Goal: Complete Application Form: Complete application form

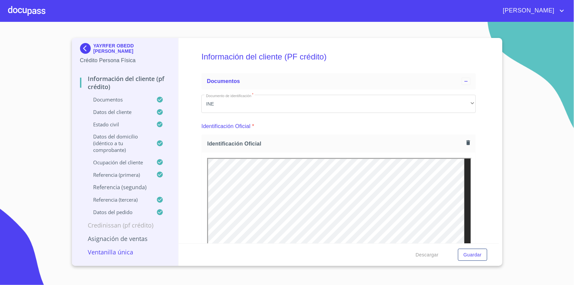
click at [87, 44] on img at bounding box center [86, 48] width 13 height 11
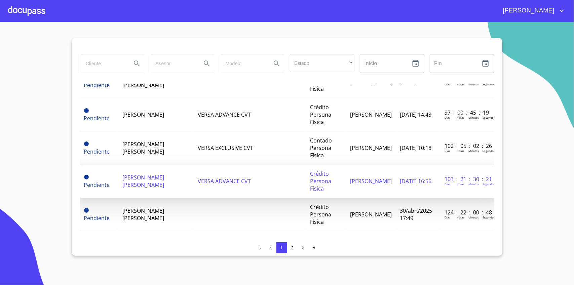
scroll to position [252, 0]
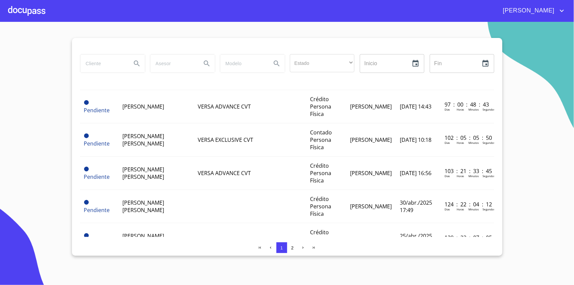
click at [105, 66] on input "search" at bounding box center [103, 63] width 46 height 18
type input "[PERSON_NAME]"
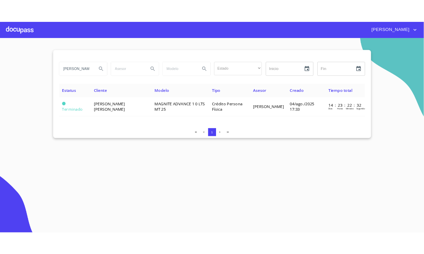
scroll to position [0, 0]
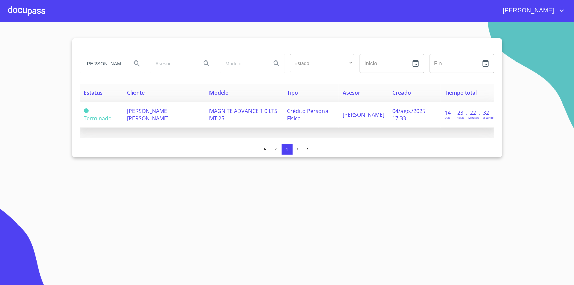
click at [152, 121] on span "[PERSON_NAME] [PERSON_NAME]" at bounding box center [148, 114] width 42 height 15
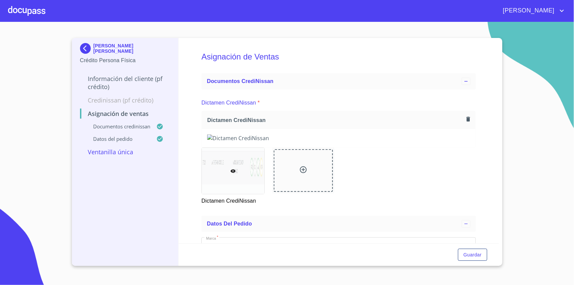
click at [89, 48] on img at bounding box center [86, 48] width 13 height 11
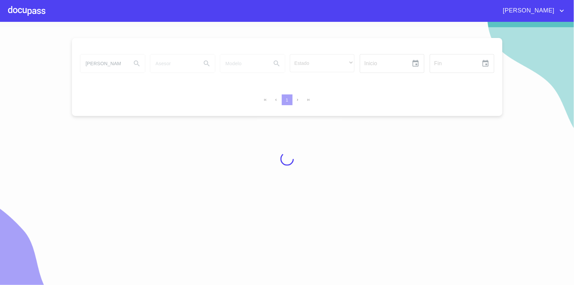
click at [111, 66] on div at bounding box center [287, 158] width 574 height 263
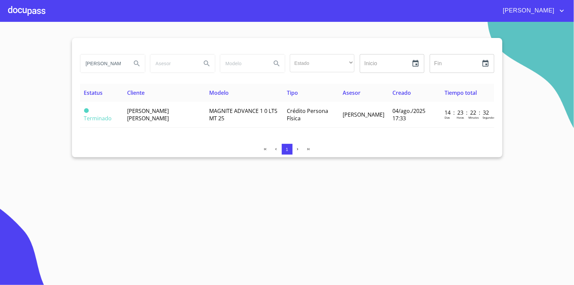
click at [111, 66] on input "[PERSON_NAME]" at bounding box center [103, 63] width 46 height 18
type input "[PERSON_NAME]"
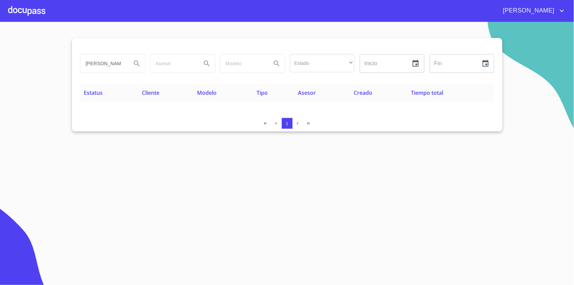
click at [33, 10] on div at bounding box center [26, 11] width 37 height 22
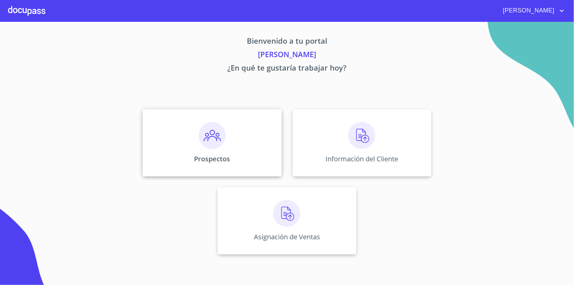
click at [208, 141] on img at bounding box center [212, 135] width 27 height 27
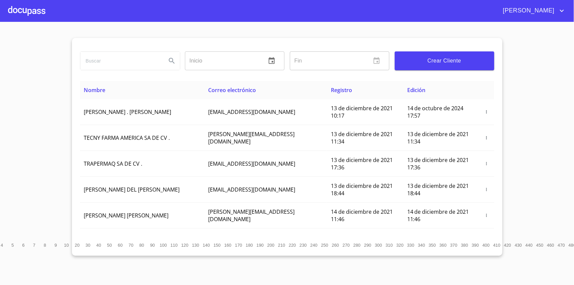
click at [436, 64] on span "Crear Cliente" at bounding box center [444, 60] width 89 height 9
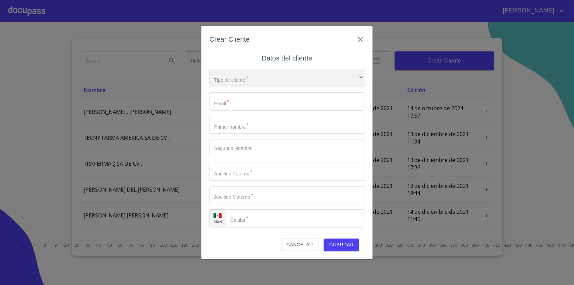
click at [257, 83] on div "​" at bounding box center [287, 78] width 155 height 18
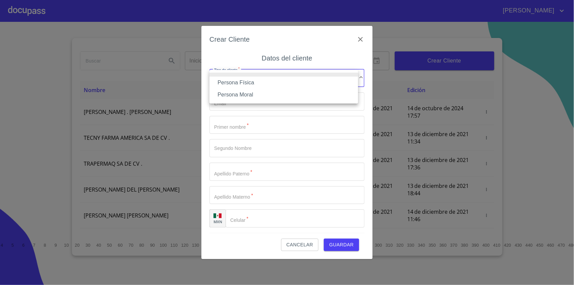
click at [260, 86] on li "Persona Física" at bounding box center [284, 83] width 149 height 12
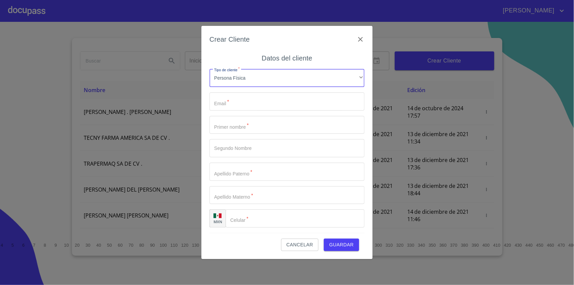
click at [246, 99] on input "Tipo de cliente   *" at bounding box center [287, 102] width 155 height 18
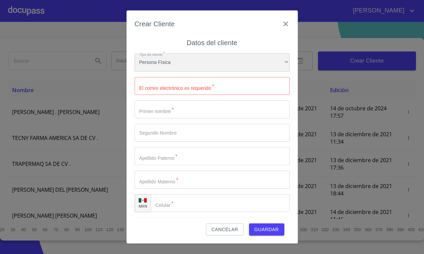
click at [172, 57] on div "Persona Física" at bounding box center [212, 62] width 155 height 18
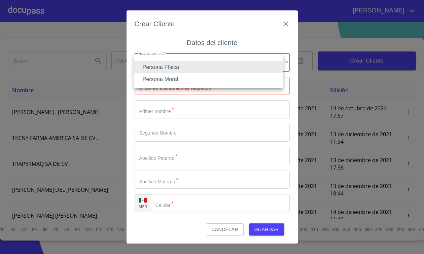
click at [131, 113] on div at bounding box center [212, 127] width 424 height 254
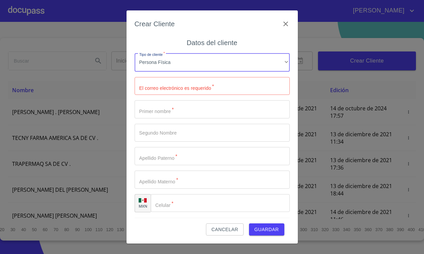
click at [186, 87] on input "Tipo de cliente   *" at bounding box center [212, 86] width 155 height 18
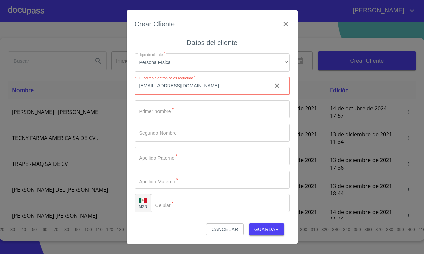
type input "[EMAIL_ADDRESS][DOMAIN_NAME]"
click at [174, 109] on input "Tipo de cliente   *" at bounding box center [212, 109] width 155 height 18
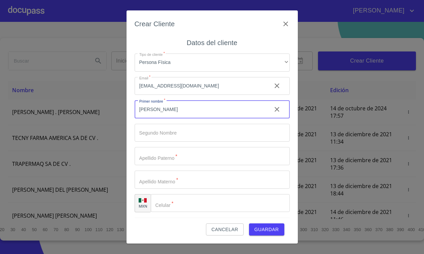
type input "[PERSON_NAME]"
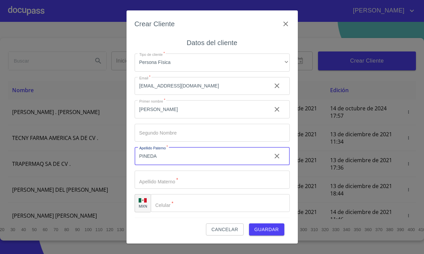
type input "PINEDA"
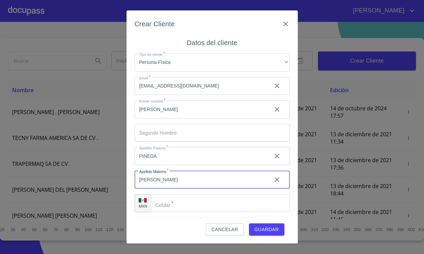
type input "[PERSON_NAME]"
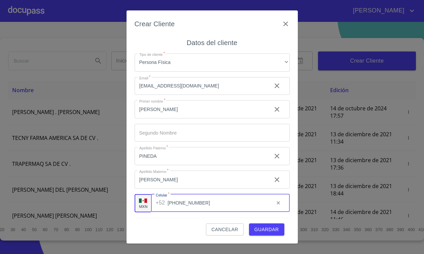
type input "[PHONE_NUMBER]"
click at [268, 227] on span "Guardar" at bounding box center [266, 229] width 25 height 8
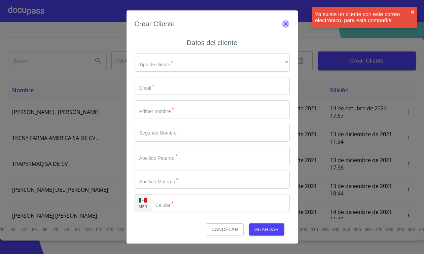
click at [285, 24] on icon "button" at bounding box center [286, 24] width 8 height 8
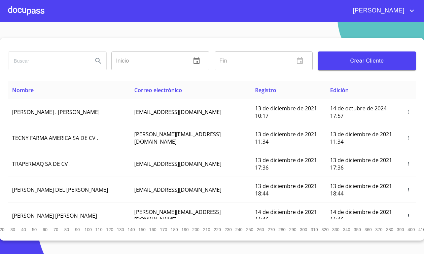
click at [33, 6] on div at bounding box center [26, 11] width 36 height 22
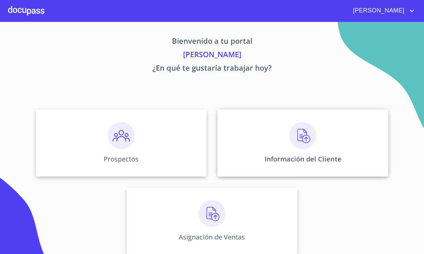
click at [278, 144] on div "Información del Cliente" at bounding box center [302, 142] width 171 height 67
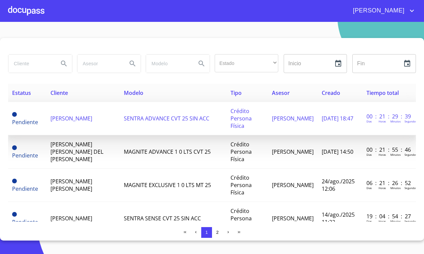
click at [92, 119] on span "[PERSON_NAME]" at bounding box center [71, 118] width 42 height 7
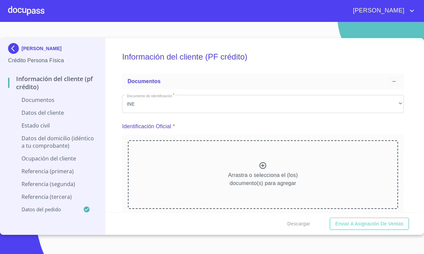
click at [349, 5] on div "[PERSON_NAME]" at bounding box center [229, 10] width 371 height 11
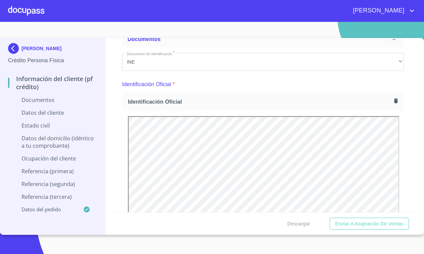
click at [410, 138] on div "Información del cliente (PF crédito) Documentos Documento de identificación   *…" at bounding box center [263, 125] width 316 height 174
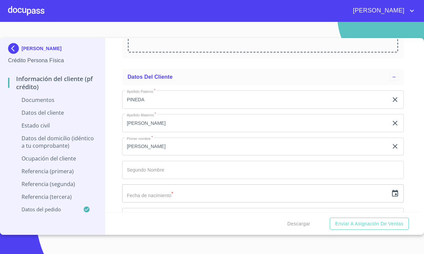
scroll to position [1009, 0]
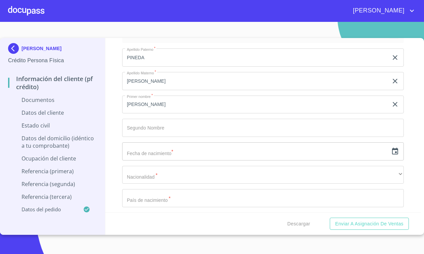
click at [179, 67] on input "Documento de identificación   *" at bounding box center [255, 57] width 266 height 18
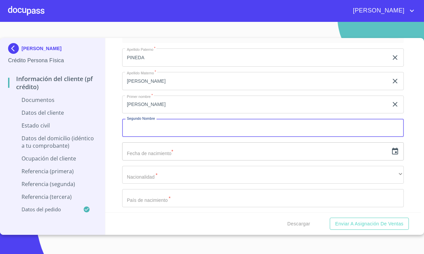
click at [172, 156] on input "text" at bounding box center [255, 151] width 266 height 18
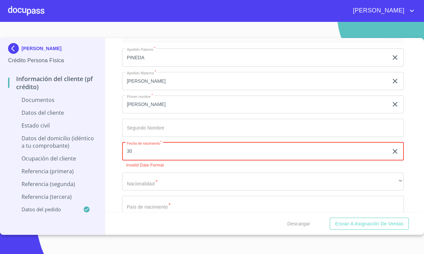
type input "3_"
click at [384, 150] on div "​" at bounding box center [263, 151] width 282 height 18
click at [391, 151] on icon "button" at bounding box center [395, 151] width 8 height 8
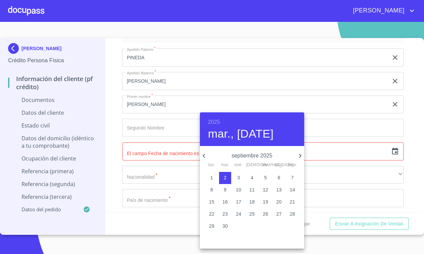
click at [216, 118] on h6 "2025" at bounding box center [214, 121] width 12 height 9
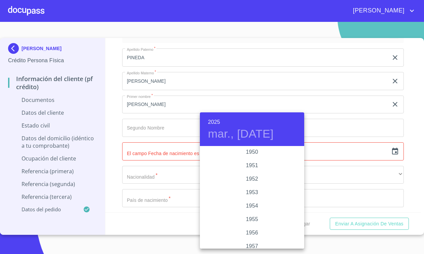
scroll to position [422, 0]
click at [243, 201] on div "1960" at bounding box center [252, 202] width 104 height 13
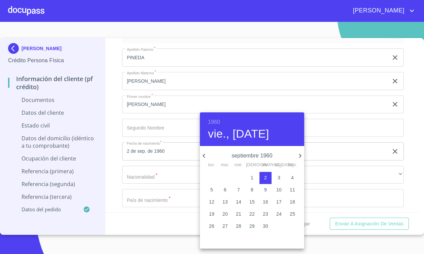
click at [267, 225] on p "30" at bounding box center [265, 226] width 5 height 7
click at [204, 153] on icon "button" at bounding box center [204, 156] width 8 height 8
click at [204, 156] on icon "button" at bounding box center [204, 156] width 2 height 4
click at [298, 155] on icon "button" at bounding box center [300, 156] width 8 height 8
click at [228, 225] on span "30" at bounding box center [225, 226] width 12 height 7
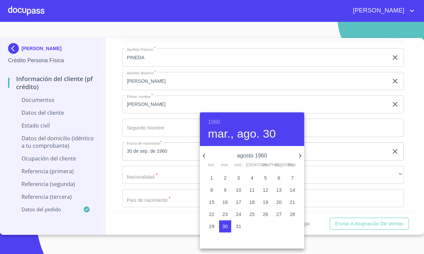
type input "30 de ago. de 1960"
click at [148, 168] on div at bounding box center [212, 127] width 424 height 254
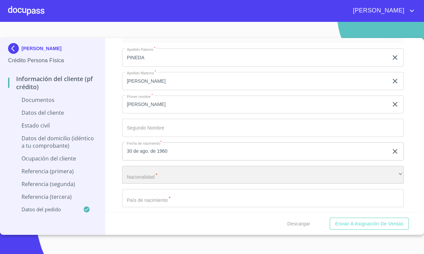
click at [152, 171] on div "​" at bounding box center [263, 175] width 282 height 18
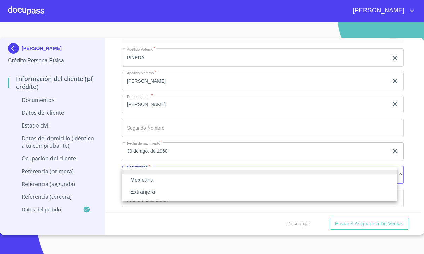
click at [153, 176] on li "Mexicana" at bounding box center [259, 180] width 275 height 12
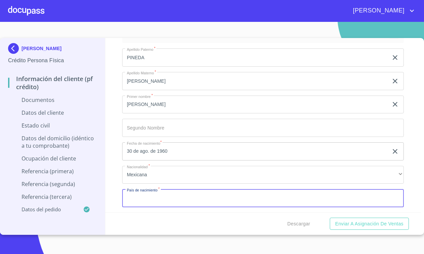
click at [156, 196] on input "Documento de identificación   *" at bounding box center [263, 198] width 282 height 18
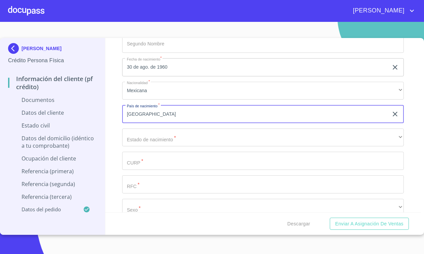
type input "[GEOGRAPHIC_DATA]"
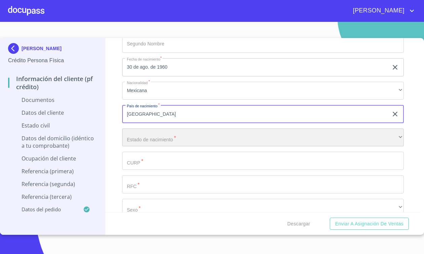
click at [152, 136] on div "​" at bounding box center [263, 138] width 282 height 18
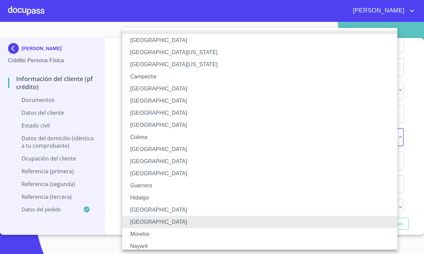
scroll to position [0, 0]
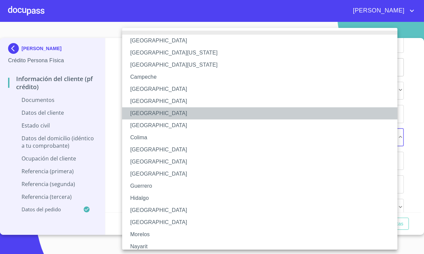
click at [171, 111] on li "[GEOGRAPHIC_DATA]" at bounding box center [263, 113] width 282 height 12
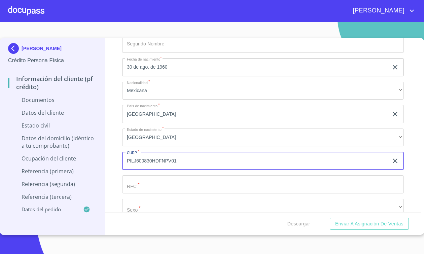
type input "PILJ600830HDFNPV01"
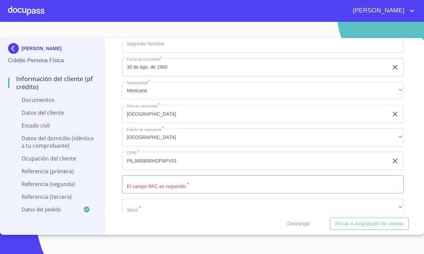
click at [182, 188] on input "Documento de identificación   *" at bounding box center [263, 184] width 282 height 18
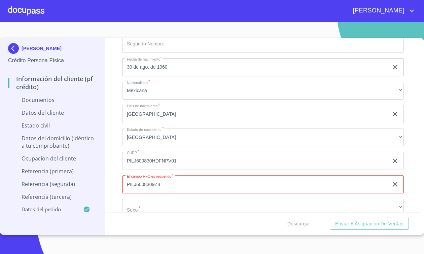
scroll to position [1135, 0]
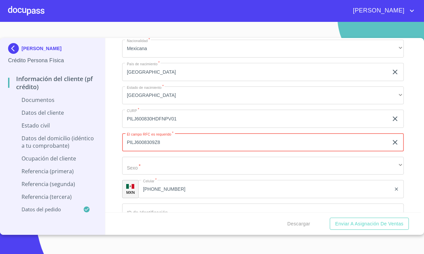
type input "PILJ6008309Z8"
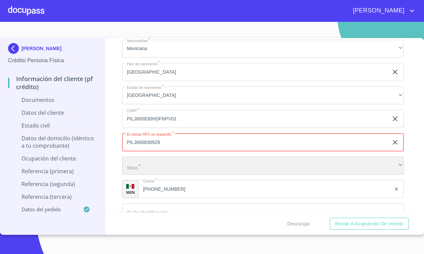
click at [169, 165] on div "​" at bounding box center [263, 166] width 282 height 18
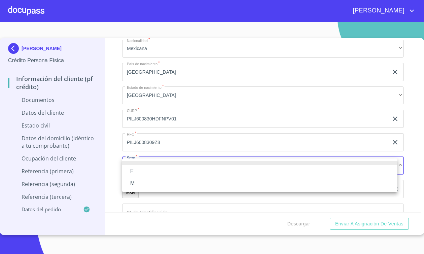
click at [148, 180] on li "M" at bounding box center [259, 183] width 275 height 12
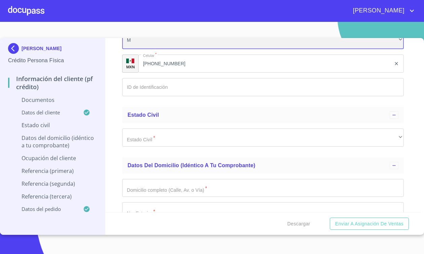
scroll to position [1262, 0]
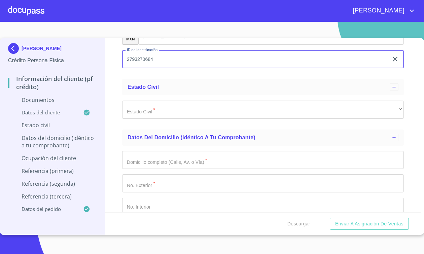
scroll to position [1304, 0]
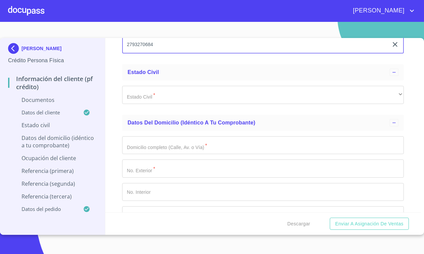
type input "2793270684"
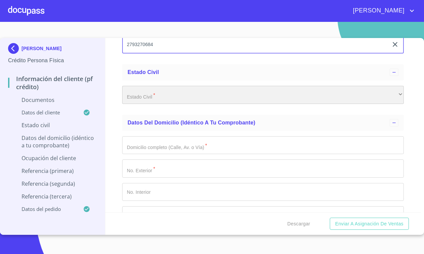
click at [188, 94] on div "​" at bounding box center [263, 95] width 282 height 18
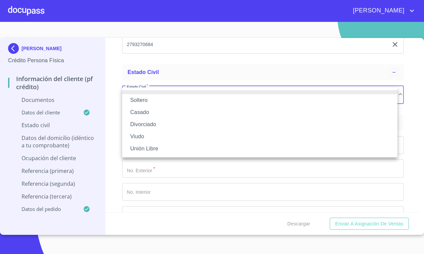
click at [157, 124] on li "Divorciado" at bounding box center [259, 124] width 275 height 12
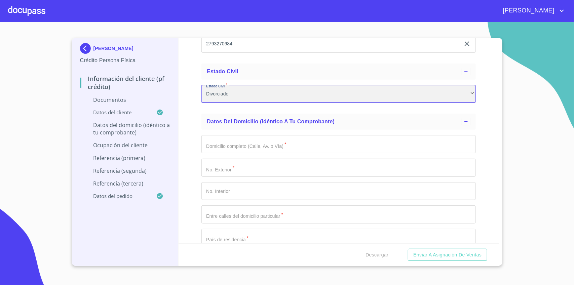
scroll to position [1336, 0]
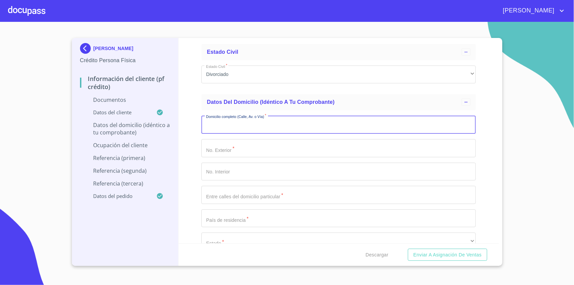
click at [274, 119] on input "Documento de identificación   *" at bounding box center [339, 125] width 275 height 18
click at [256, 124] on input "Documento de identificación   *" at bounding box center [339, 125] width 275 height 18
type input "lomas del sur"
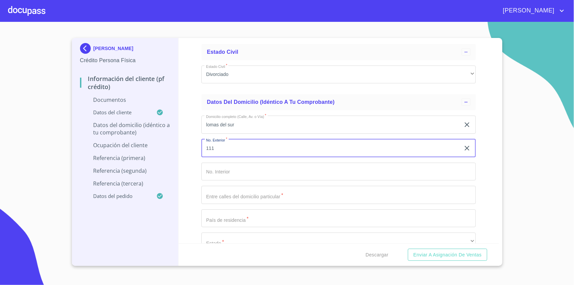
type input "111"
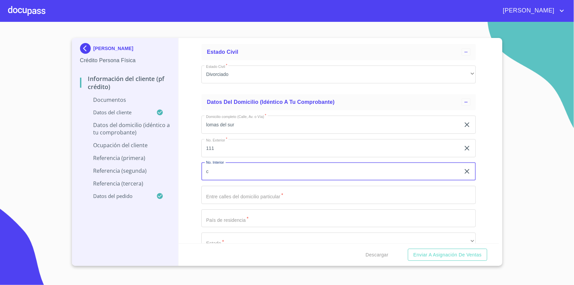
scroll to position [1420, 0]
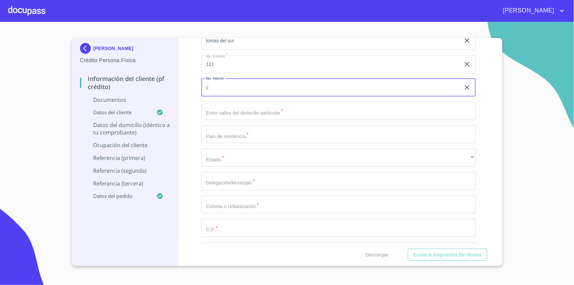
type input "c"
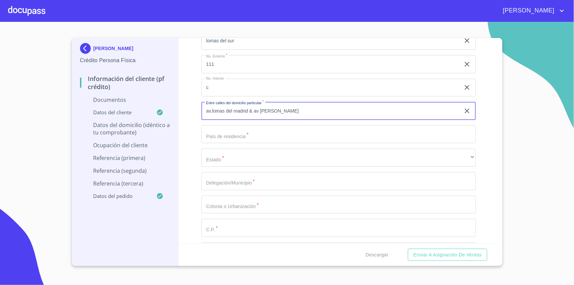
type input "av.lomas del madrid & av [PERSON_NAME]"
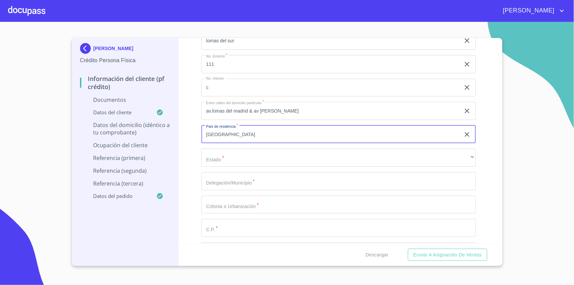
type input "[GEOGRAPHIC_DATA]"
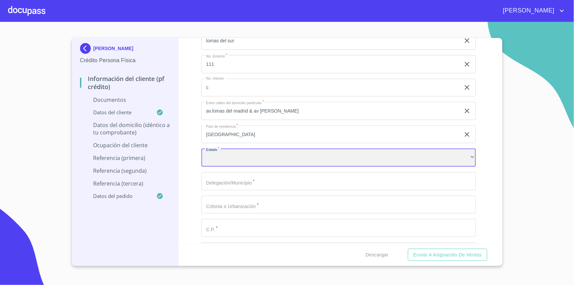
click at [231, 158] on div "​" at bounding box center [339, 158] width 275 height 18
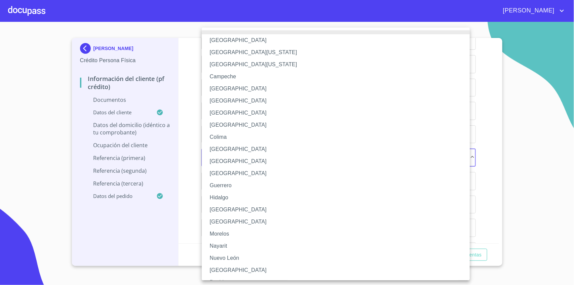
click at [227, 206] on li "[GEOGRAPHIC_DATA]" at bounding box center [339, 210] width 275 height 12
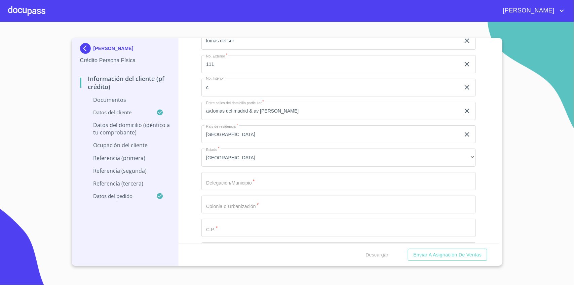
click at [239, 182] on li "[GEOGRAPHIC_DATA]" at bounding box center [305, 184] width 206 height 7
type input "tlajomulco de zuñiga"
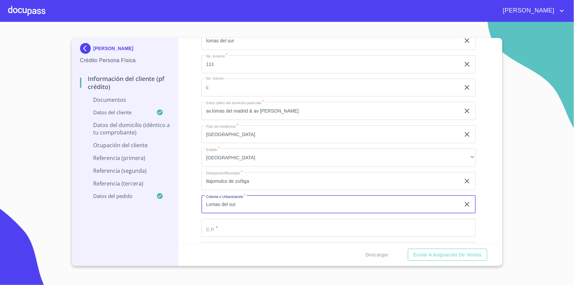
type input "Lomas del sur"
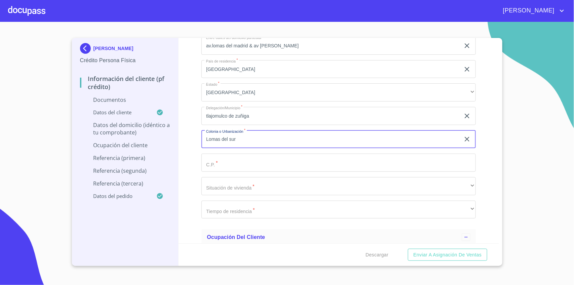
scroll to position [1504, 0]
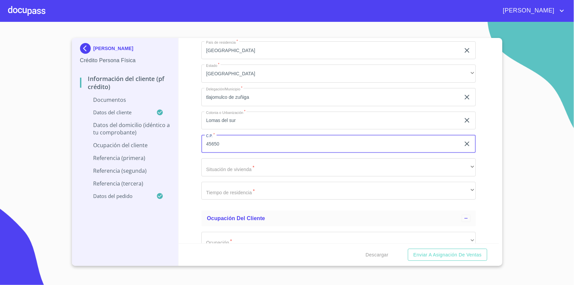
type input "45650"
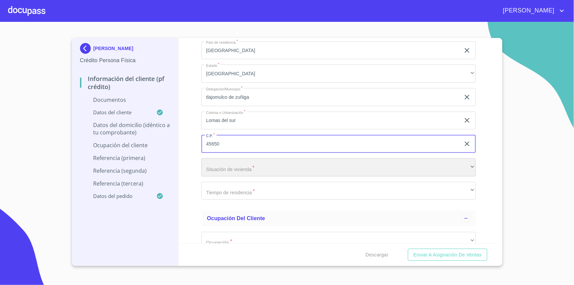
click at [236, 171] on div "​" at bounding box center [339, 167] width 275 height 18
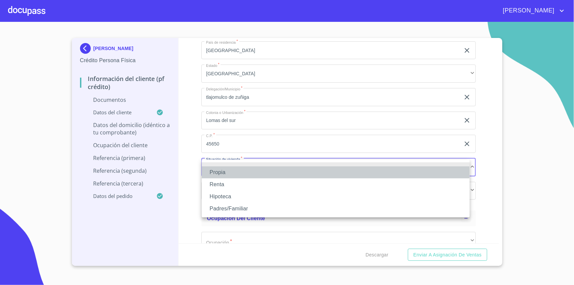
click at [234, 176] on li "Propia" at bounding box center [336, 173] width 268 height 12
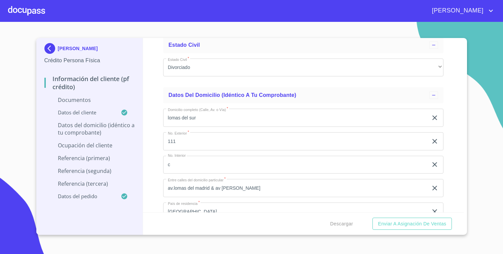
scroll to position [1336, 0]
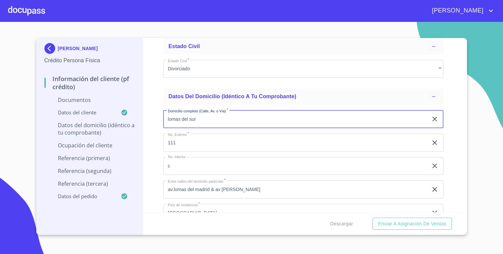
click at [206, 120] on input "lomas del sur" at bounding box center [295, 119] width 265 height 18
type input "AV BAHIA DE TODOS LOS [PERSON_NAME]"
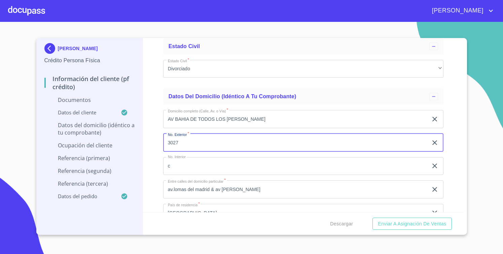
type input "3027"
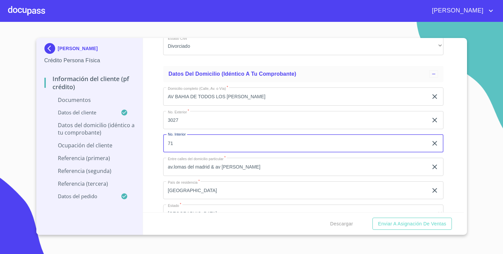
scroll to position [1378, 0]
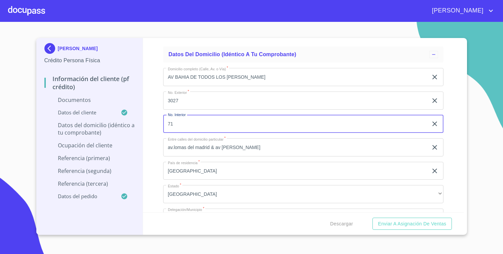
type input "71"
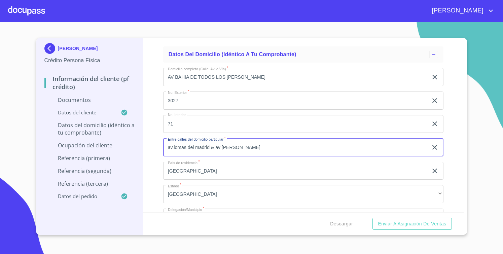
click at [239, 149] on input "av.lomas del madrid & av [PERSON_NAME]" at bounding box center [295, 147] width 265 height 18
type input "AV DE TODOS LOS [PERSON_NAME] & BAHIA PICHILINGUE"
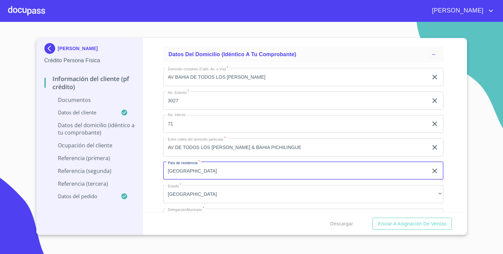
click at [214, 172] on input "[GEOGRAPHIC_DATA]" at bounding box center [295, 171] width 265 height 18
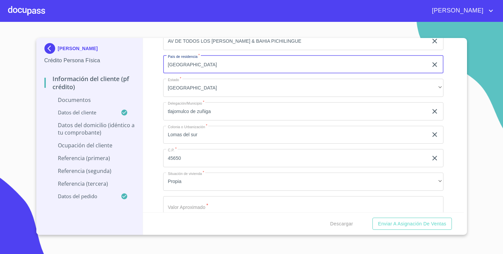
scroll to position [1504, 0]
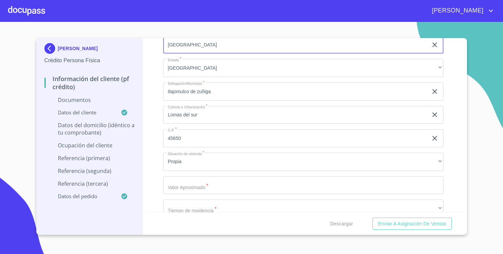
type input "[GEOGRAPHIC_DATA]"
click at [176, 93] on input "tlajomulco de zuñiga" at bounding box center [295, 91] width 265 height 18
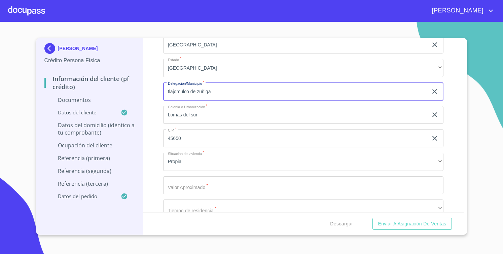
click at [176, 93] on input "tlajomulco de zuñiga" at bounding box center [295, 91] width 265 height 18
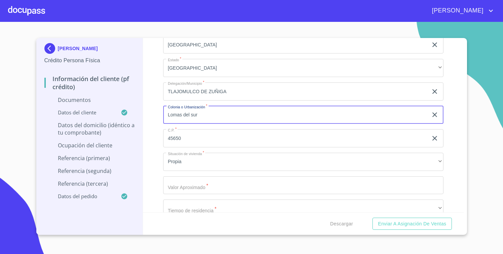
click at [192, 118] on input "Lomas del sur" at bounding box center [295, 115] width 265 height 18
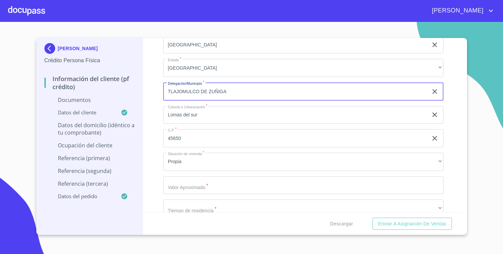
click at [208, 93] on input "TLAJOMULCO DE ZUÑIGA" at bounding box center [295, 91] width 265 height 18
click at [214, 95] on input "SAN [PERSON_NAME] TLAQUEPAQUE" at bounding box center [295, 91] width 265 height 18
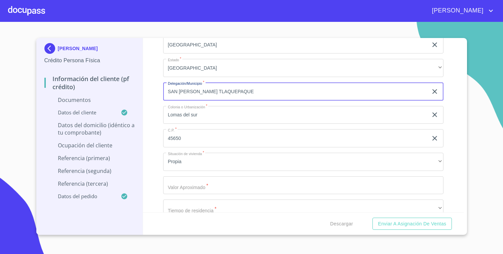
type input "SAN [PERSON_NAME] TLAQUEPAQUE"
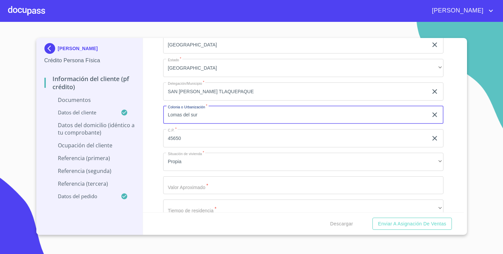
click at [204, 115] on input "Lomas del sur" at bounding box center [295, 115] width 265 height 18
type input "FRACC PARQUES DE [GEOGRAPHIC_DATA][PERSON_NAME]"
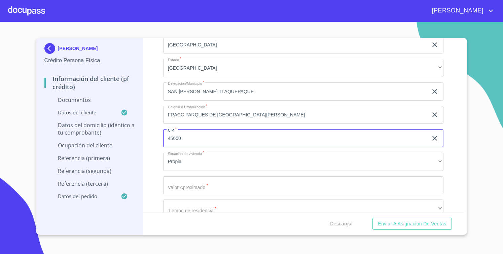
click at [206, 135] on input "45650" at bounding box center [295, 138] width 265 height 18
type input "45609"
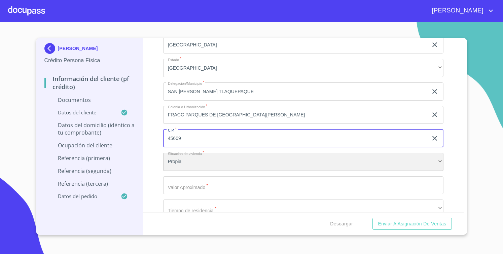
click at [187, 158] on div "Propia" at bounding box center [303, 162] width 280 height 18
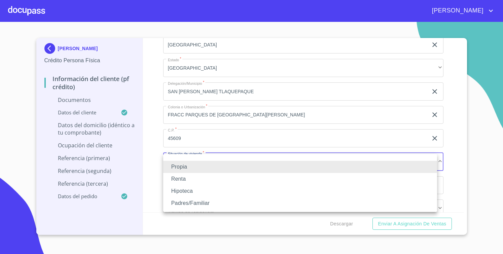
click at [189, 165] on li "Propia" at bounding box center [300, 167] width 274 height 12
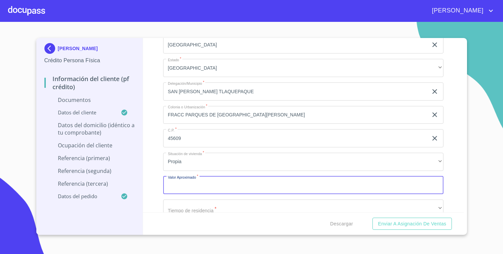
scroll to position [1546, 0]
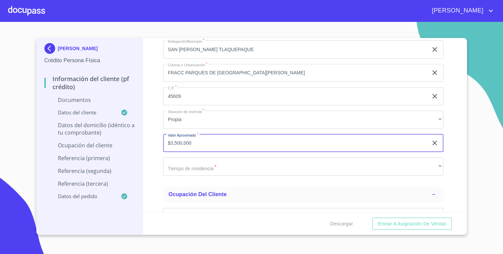
type input "$3,500,000"
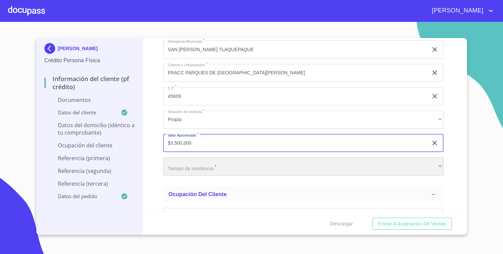
click at [223, 172] on div "​" at bounding box center [303, 166] width 280 height 18
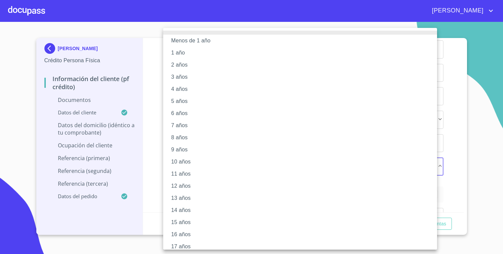
scroll to position [41, 0]
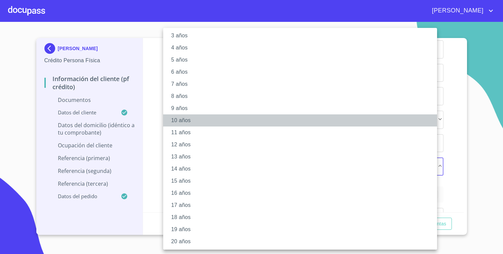
click at [189, 121] on li "10 años" at bounding box center [303, 120] width 280 height 12
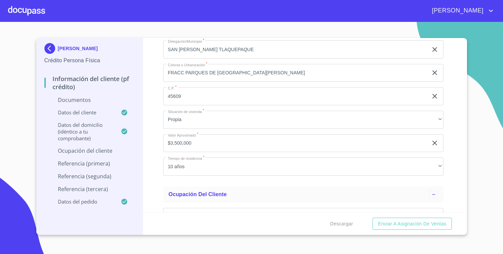
click at [151, 152] on div "Información del cliente (PF crédito) Documentos Documento de identificación   *…" at bounding box center [303, 125] width 321 height 174
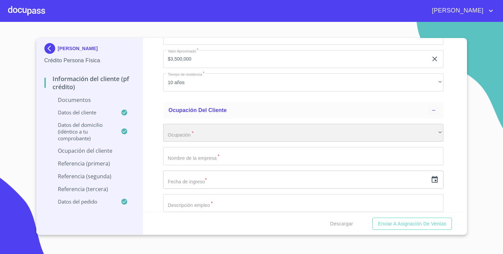
click at [222, 130] on div "​" at bounding box center [303, 133] width 280 height 18
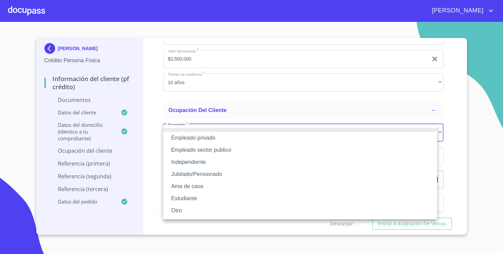
drag, startPoint x: 222, startPoint y: 176, endPoint x: 219, endPoint y: 163, distance: 12.8
click at [222, 176] on li "Jubilado/Pensionado" at bounding box center [300, 174] width 274 height 12
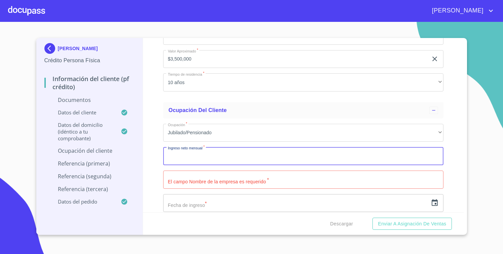
click at [207, 157] on input "Documento de identificación   *" at bounding box center [303, 156] width 280 height 18
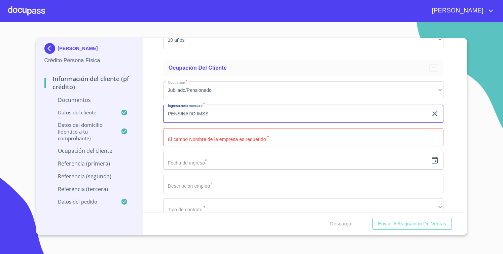
scroll to position [1672, 0]
type input "PENSINADO IMSS"
click at [226, 142] on input "Documento de identificación   *" at bounding box center [303, 138] width 280 height 18
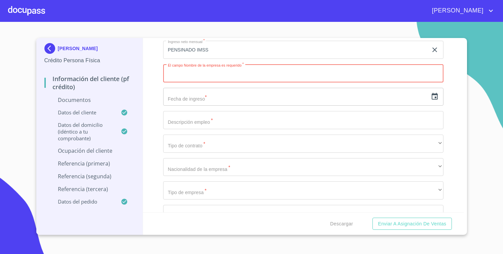
scroll to position [1756, 0]
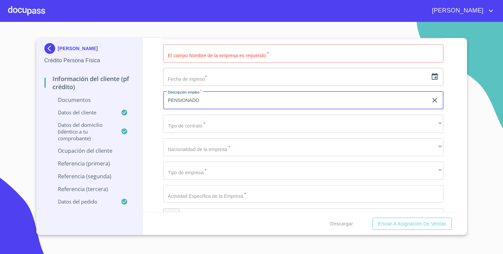
type input "PENSIONADO"
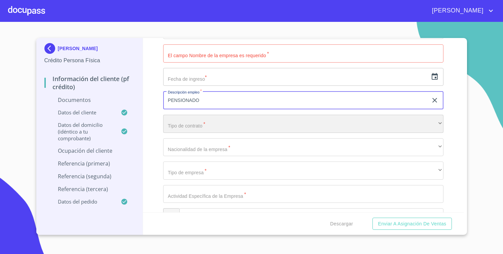
click at [203, 127] on div "​" at bounding box center [303, 124] width 280 height 18
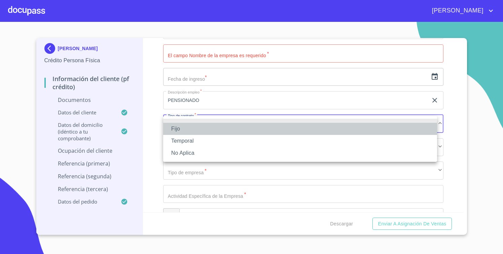
click at [194, 134] on li "Fijo" at bounding box center [300, 129] width 274 height 12
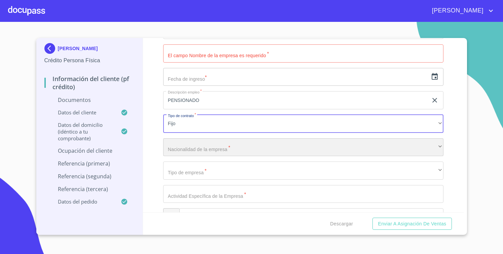
click at [219, 150] on div "​" at bounding box center [303, 147] width 280 height 18
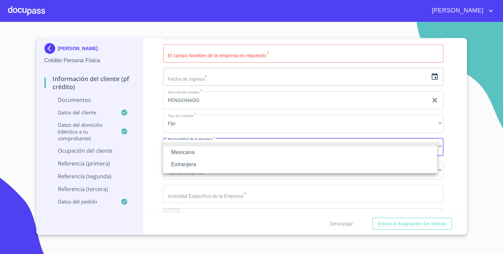
drag, startPoint x: 205, startPoint y: 155, endPoint x: 205, endPoint y: 170, distance: 15.2
click at [205, 154] on li "Mexicana" at bounding box center [300, 152] width 274 height 12
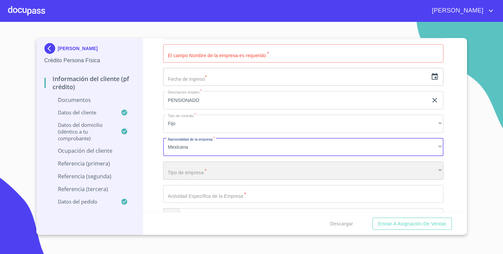
click at [201, 177] on div "​" at bounding box center [303, 170] width 280 height 18
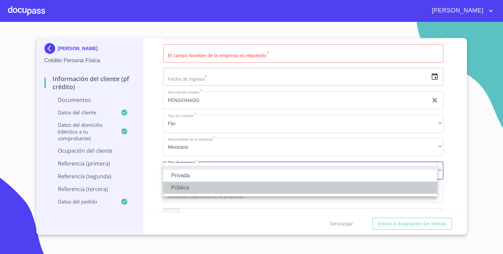
click at [184, 184] on li "Pública" at bounding box center [300, 188] width 274 height 12
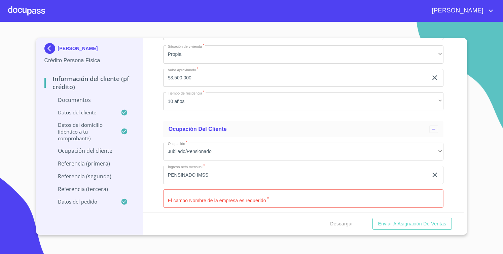
scroll to position [1672, 0]
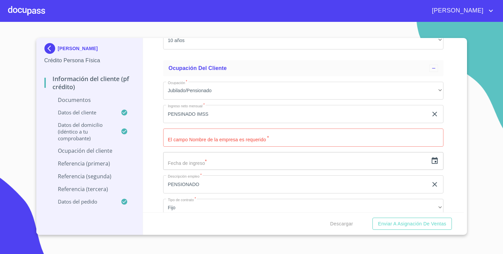
type input "PENSIONADO"
click at [213, 141] on input "Documento de identificación   *" at bounding box center [303, 138] width 280 height 18
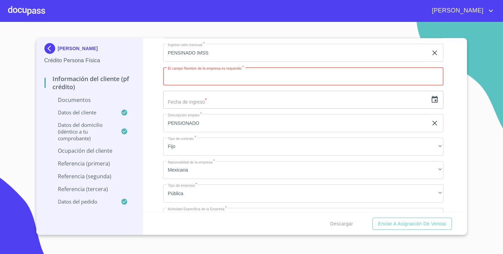
scroll to position [1714, 0]
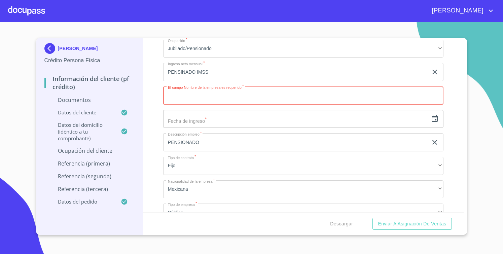
click at [431, 118] on icon "button" at bounding box center [435, 119] width 8 height 8
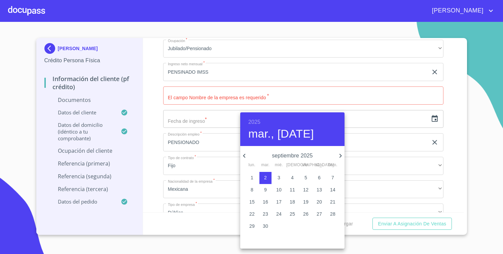
click at [251, 120] on h6 "2025" at bounding box center [254, 121] width 12 height 9
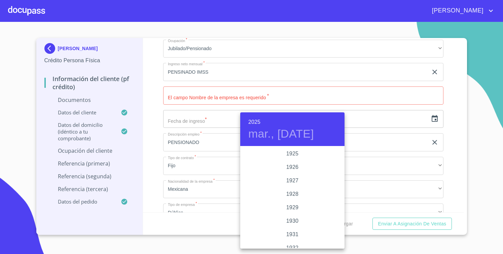
scroll to position [1305, 0]
click at [293, 179] on div "2024" at bounding box center [292, 180] width 104 height 13
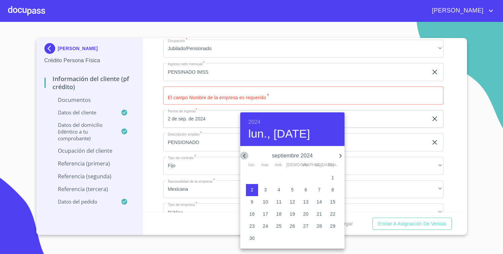
click at [246, 155] on icon "button" at bounding box center [244, 156] width 8 height 8
click at [341, 155] on icon "button" at bounding box center [340, 156] width 8 height 8
click at [247, 155] on icon "button" at bounding box center [244, 156] width 8 height 8
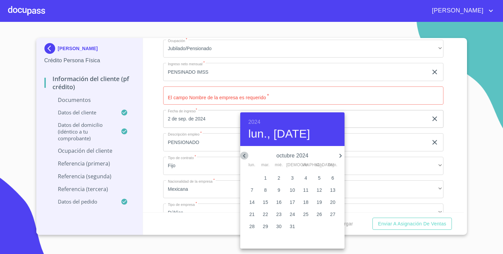
click at [247, 155] on icon "button" at bounding box center [244, 156] width 8 height 8
click at [245, 156] on icon "button" at bounding box center [244, 156] width 8 height 8
click at [317, 180] on span "1" at bounding box center [319, 177] width 12 height 7
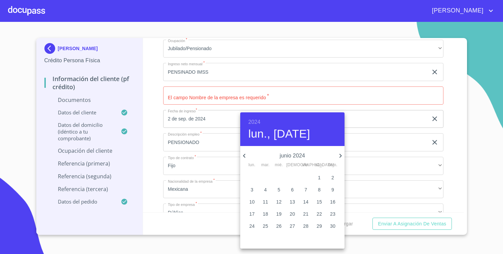
type input "1 de jun. de 2024"
click at [160, 128] on div at bounding box center [251, 127] width 503 height 254
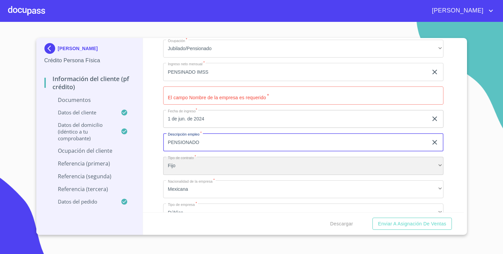
click at [204, 167] on div "Fijo" at bounding box center [303, 166] width 280 height 18
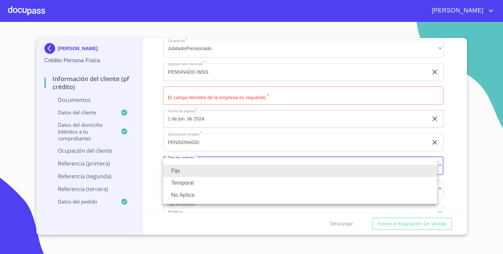
click at [164, 145] on div at bounding box center [251, 127] width 503 height 254
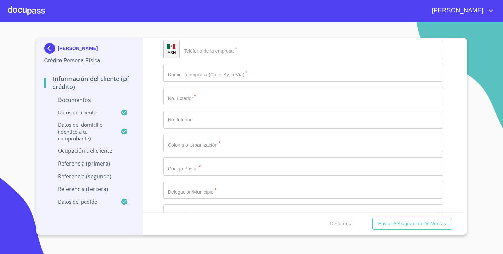
scroll to position [1883, 0]
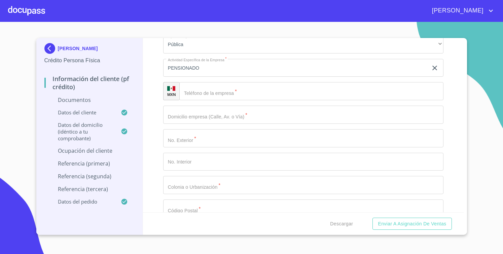
click at [216, 95] on input "Documento de identificación   *" at bounding box center [311, 91] width 264 height 18
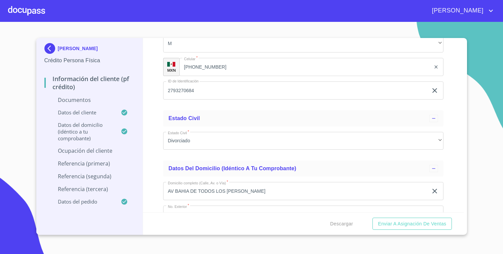
scroll to position [1210, 0]
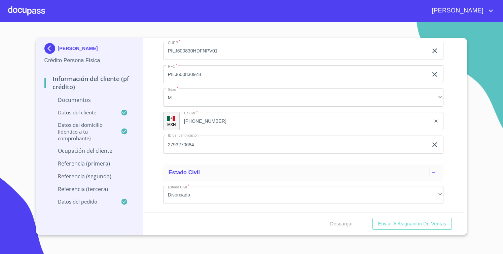
click at [208, 123] on input "[PHONE_NUMBER]" at bounding box center [304, 121] width 251 height 18
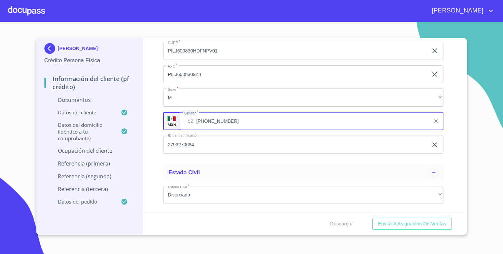
click at [208, 123] on input "[PHONE_NUMBER]" at bounding box center [313, 121] width 234 height 18
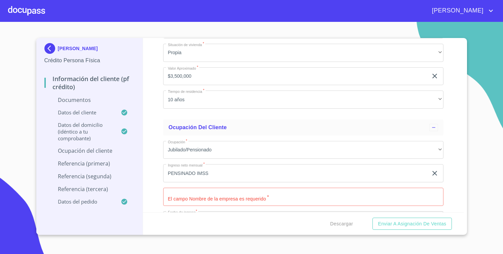
scroll to position [1672, 0]
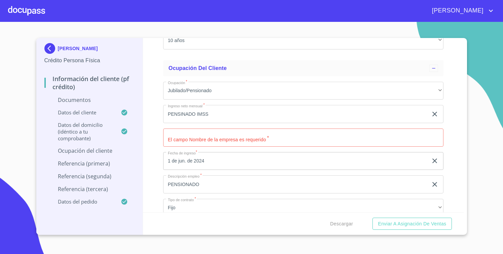
click at [218, 138] on input "Documento de identificación   *" at bounding box center [303, 138] width 280 height 18
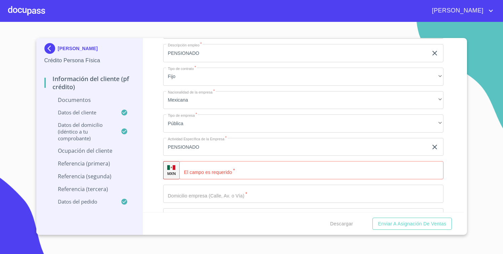
scroll to position [1841, 0]
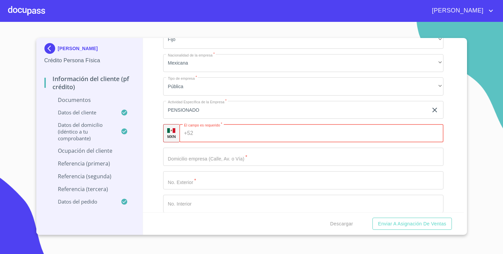
click at [211, 136] on input "Documento de identificación   *" at bounding box center [319, 133] width 247 height 18
paste input "[PHONE_NUMBER]"
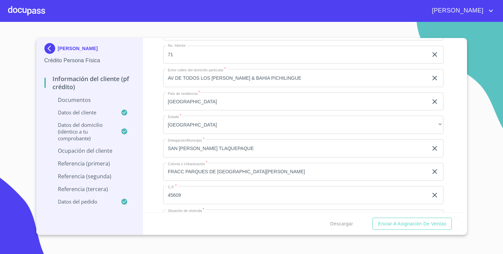
scroll to position [1336, 0]
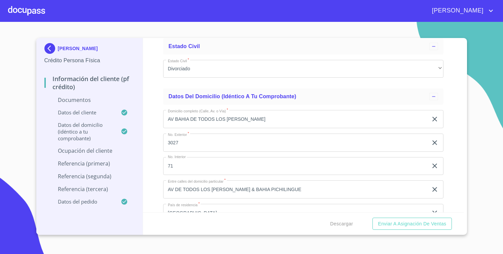
type input "[PHONE_NUMBER]"
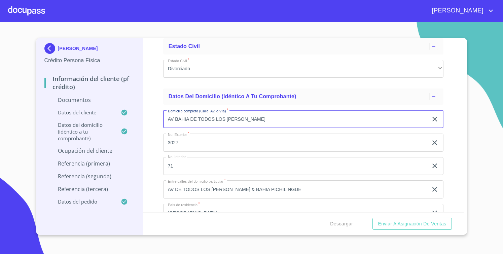
click at [206, 124] on input "AV BAHIA DE TODOS LOS [PERSON_NAME]" at bounding box center [295, 119] width 265 height 18
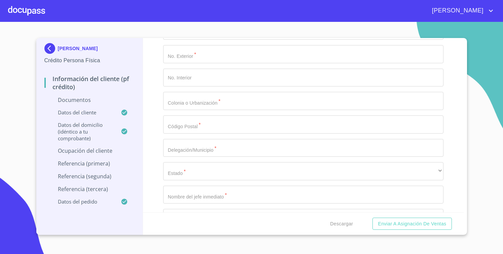
scroll to position [1841, 0]
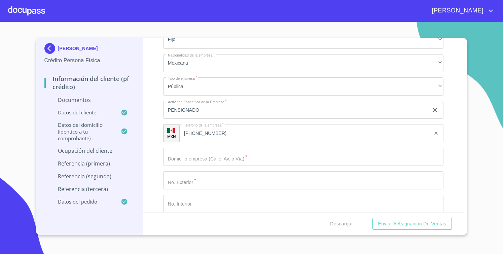
paste input "AV BAHIA DE TODOS LOS [PERSON_NAME]"
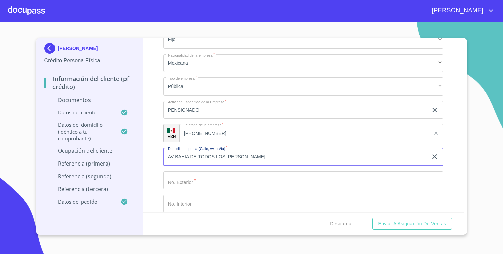
type input "AV BAHIA DE TODOS LOS [PERSON_NAME]"
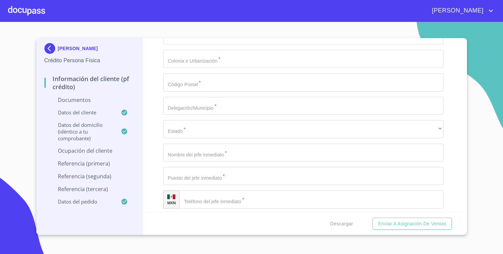
scroll to position [1925, 0]
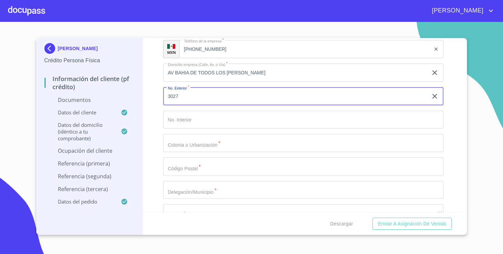
type input "3027"
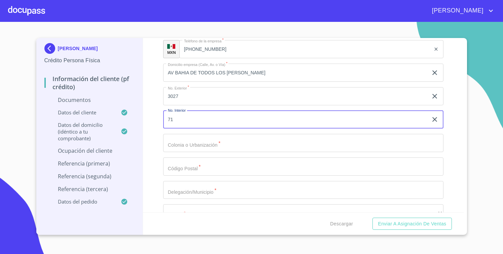
type input "71"
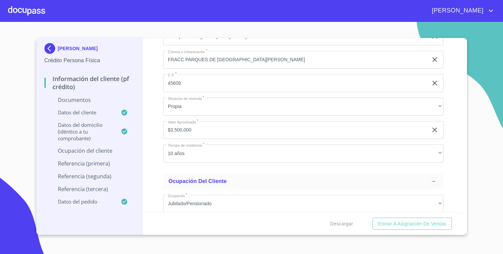
scroll to position [1462, 0]
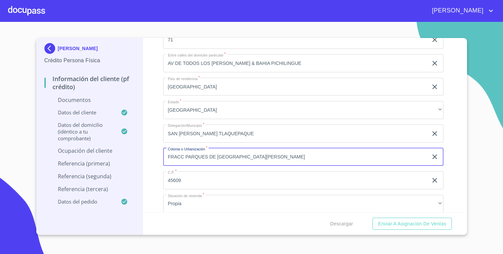
click at [204, 158] on input "FRACC PARQUES DE [GEOGRAPHIC_DATA][PERSON_NAME]" at bounding box center [295, 157] width 265 height 18
click at [197, 158] on input "FRACC PARQUES DE [GEOGRAPHIC_DATA][PERSON_NAME]" at bounding box center [295, 157] width 265 height 18
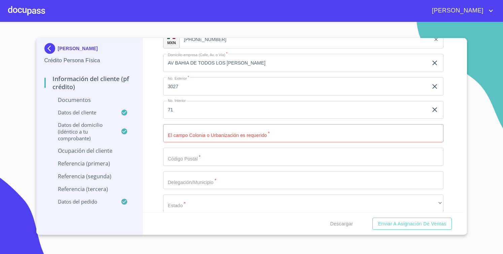
scroll to position [1925, 0]
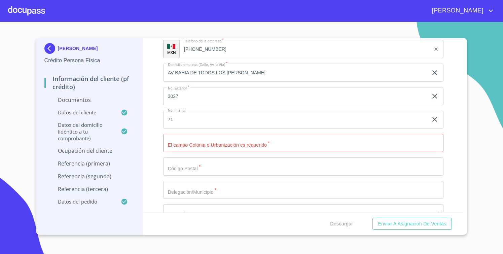
paste input "FRACC PARQUES DE [GEOGRAPHIC_DATA][PERSON_NAME]"
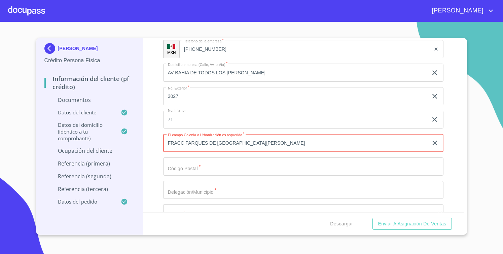
type input "FRACC PARQUES DE [GEOGRAPHIC_DATA][PERSON_NAME]"
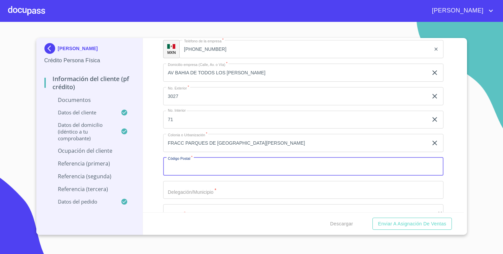
click at [204, 168] on input "Documento de identificación   *" at bounding box center [303, 166] width 280 height 18
type input "45609"
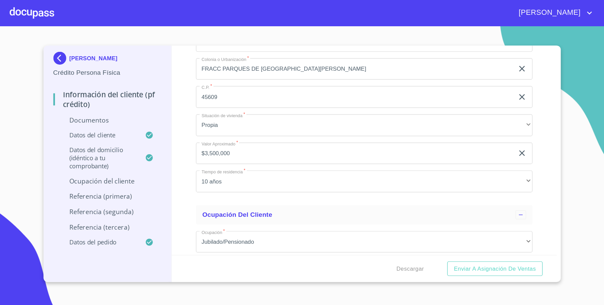
scroll to position [1504, 0]
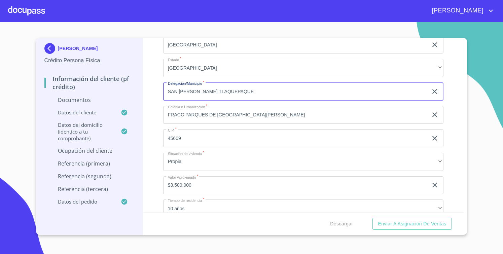
click at [202, 94] on input "SAN [PERSON_NAME] TLAQUEPAQUE" at bounding box center [295, 91] width 265 height 18
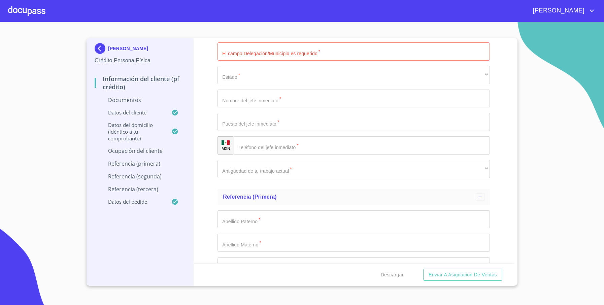
scroll to position [2021, 0]
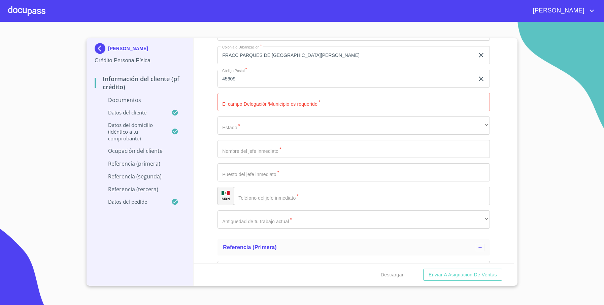
paste input "SAN [PERSON_NAME] TLAQUEPAQUE"
type input "SAN [PERSON_NAME] TLAQUEPAQUE"
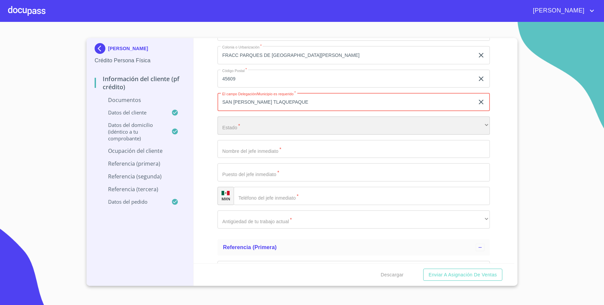
click at [262, 125] on div "​" at bounding box center [353, 125] width 272 height 18
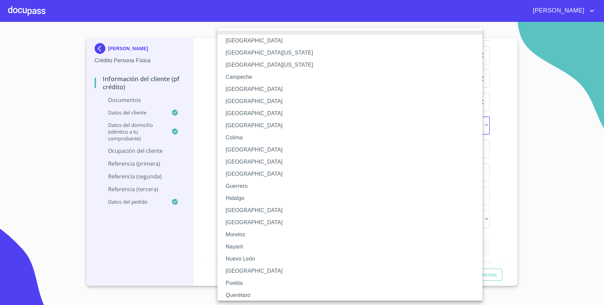
click at [240, 206] on li "[GEOGRAPHIC_DATA]" at bounding box center [353, 210] width 272 height 12
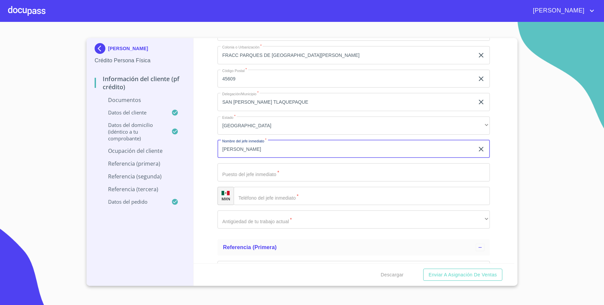
type input "[PERSON_NAME]"
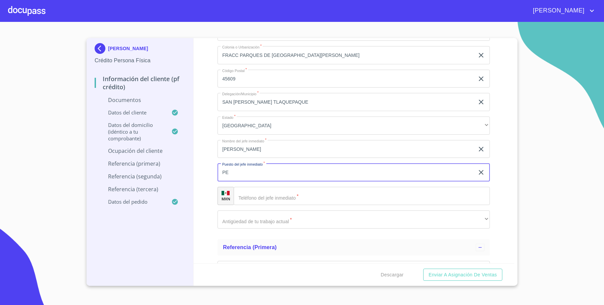
type input "P"
type input "PENSIONADO"
click at [257, 205] on input "Documento de identificación   *" at bounding box center [361, 196] width 256 height 18
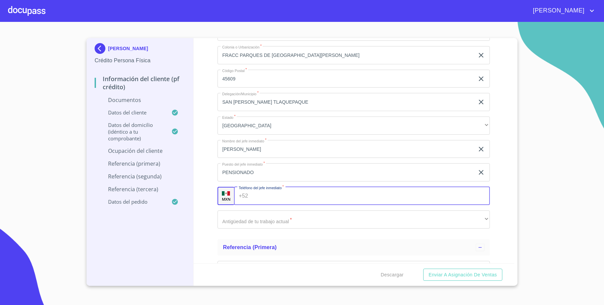
paste input "([GEOGRAPHIC_DATA])N [PERSON_NAME]"
type input "([GEOGRAPHIC_DATA])N [PERSON_NAME]"
click at [303, 198] on input "([GEOGRAPHIC_DATA])N [PERSON_NAME]" at bounding box center [364, 196] width 226 height 18
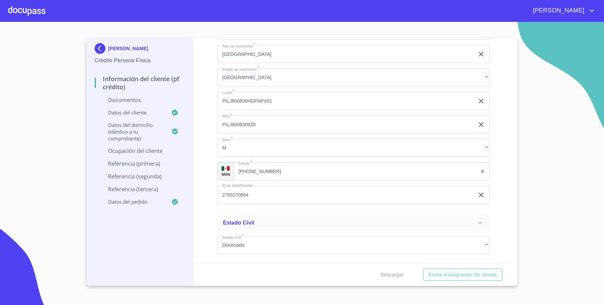
scroll to position [1163, 0]
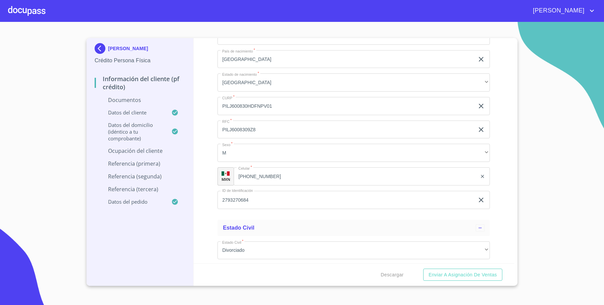
click at [258, 174] on input "[PHONE_NUMBER]" at bounding box center [354, 176] width 243 height 18
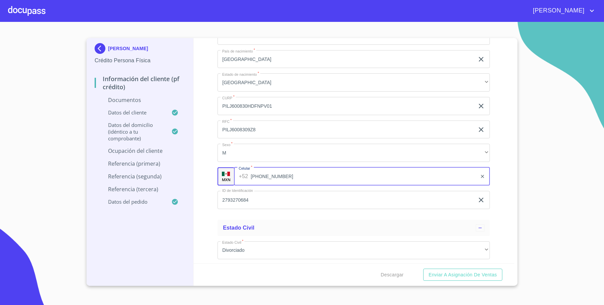
click at [258, 174] on input "[PHONE_NUMBER]" at bounding box center [364, 176] width 226 height 18
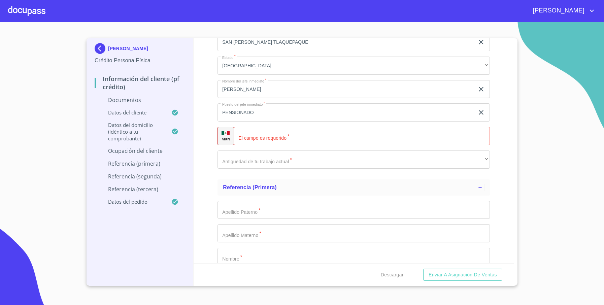
scroll to position [2121, 0]
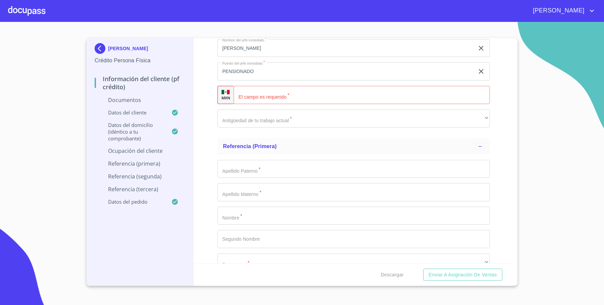
click at [276, 89] on input "Documento de identificación   *" at bounding box center [361, 95] width 256 height 18
paste input "[PHONE_NUMBER]"
type input "[PHONE_NUMBER]"
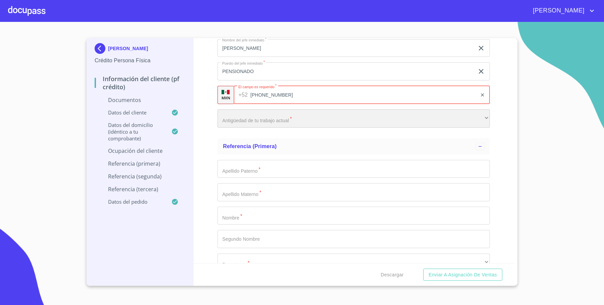
click at [280, 116] on div "​" at bounding box center [353, 118] width 272 height 18
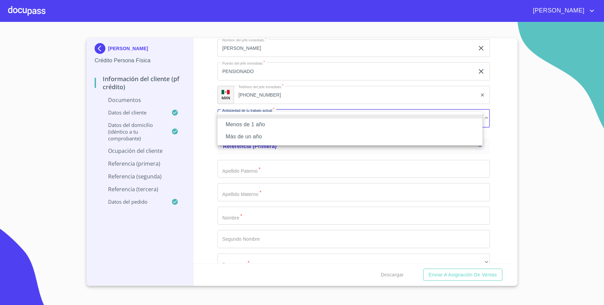
click at [264, 134] on li "Más de un año" at bounding box center [349, 137] width 265 height 12
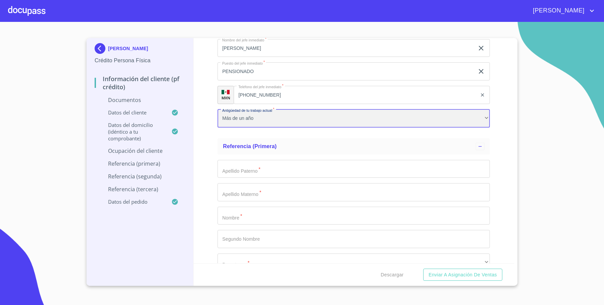
click at [278, 125] on div "Más de un año" at bounding box center [353, 118] width 272 height 18
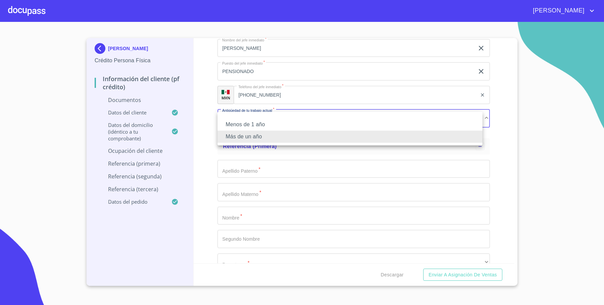
click at [257, 139] on li "Más de un año" at bounding box center [349, 137] width 265 height 12
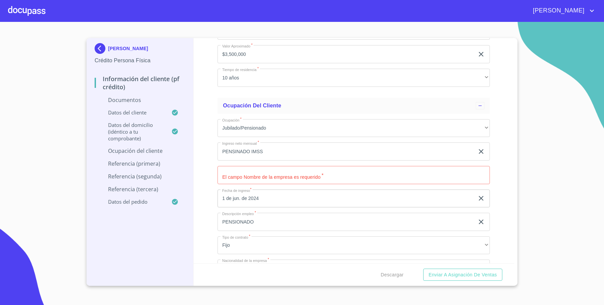
scroll to position [1667, 0]
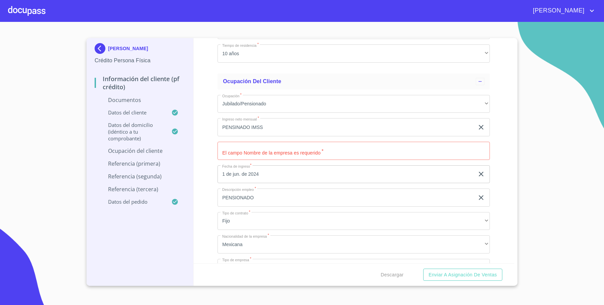
click at [279, 159] on input "Documento de identificación   *" at bounding box center [353, 151] width 272 height 18
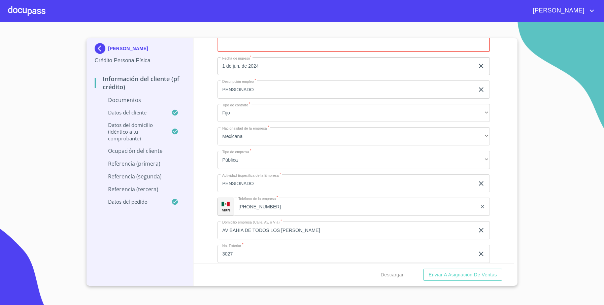
scroll to position [1716, 0]
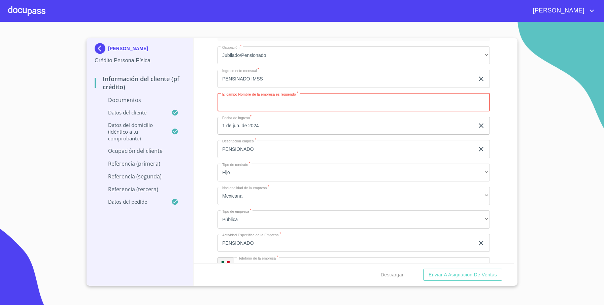
click at [261, 108] on input "Documento de identificación   *" at bounding box center [353, 102] width 272 height 18
type input "PENSIONADO DE / PROMOTORA VISTA ACUEDCTO /IMSS"
click at [361, 131] on input "1 de jun. de 2024" at bounding box center [346, 126] width 259 height 18
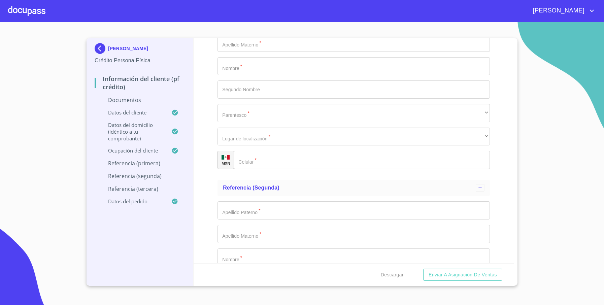
scroll to position [2119, 0]
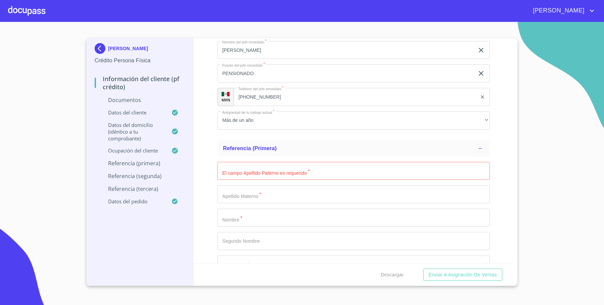
click at [303, 178] on input "Documento de identificación   *" at bounding box center [353, 171] width 272 height 18
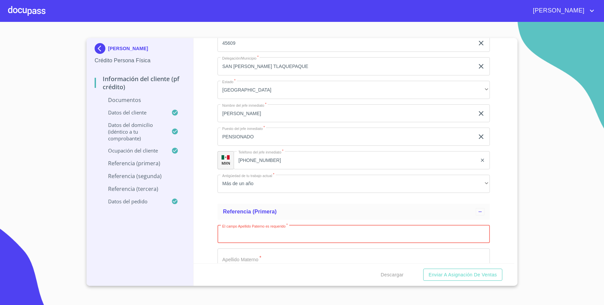
scroll to position [2157, 0]
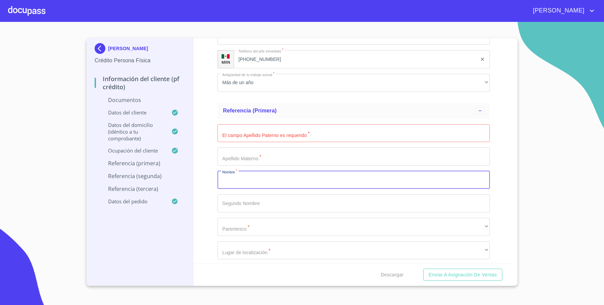
click at [256, 180] on input "Documento de identificación   *" at bounding box center [353, 180] width 272 height 18
type input "[PERSON_NAME]"
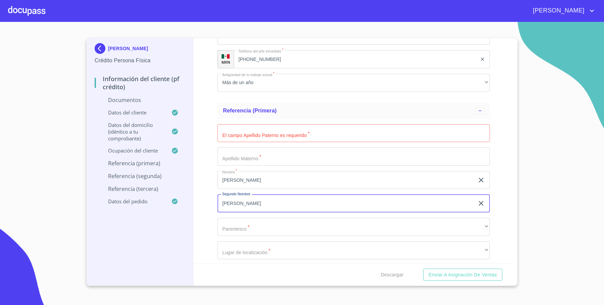
type input "[PERSON_NAME]"
click at [267, 139] on input "Documento de identificación   *" at bounding box center [353, 133] width 272 height 18
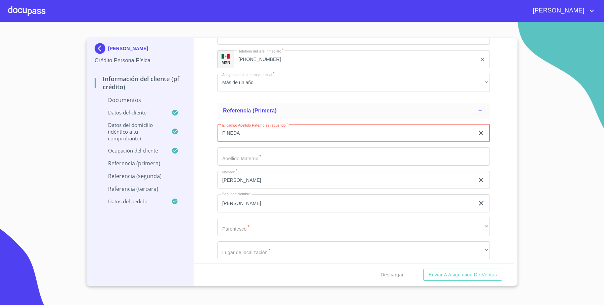
type input "PINEDA"
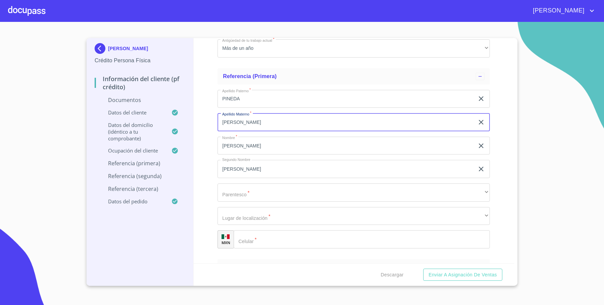
scroll to position [2208, 0]
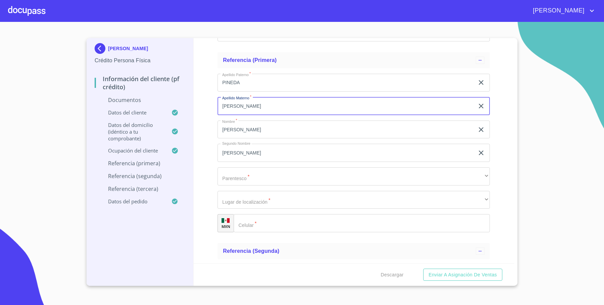
type input "[PERSON_NAME]"
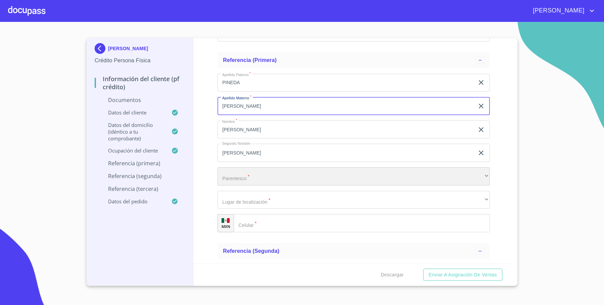
click at [260, 174] on div "​" at bounding box center [353, 176] width 272 height 18
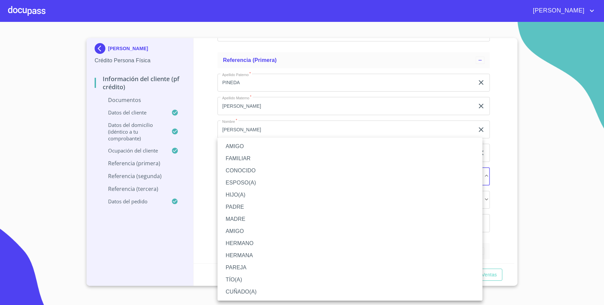
click at [252, 242] on li "HERMANO" at bounding box center [349, 243] width 265 height 12
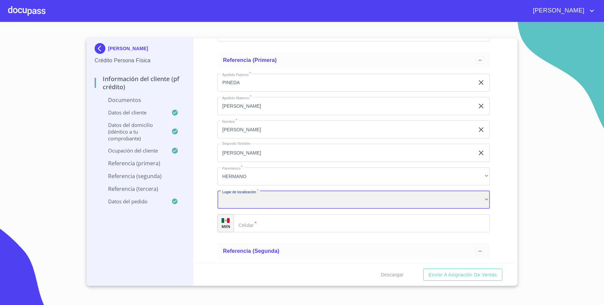
click at [252, 200] on div "​" at bounding box center [353, 200] width 272 height 18
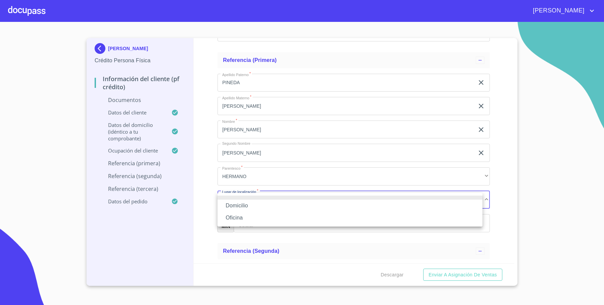
click at [253, 207] on li "Domicilio" at bounding box center [349, 205] width 265 height 12
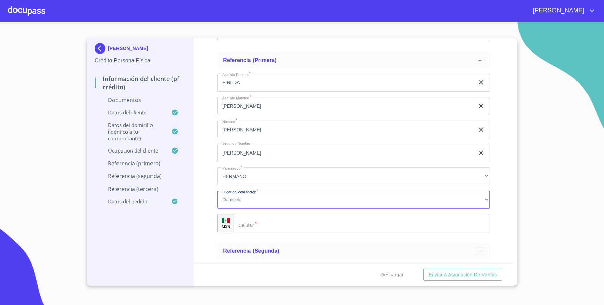
click at [259, 223] on input "Documento de identificación   *" at bounding box center [361, 223] width 256 height 18
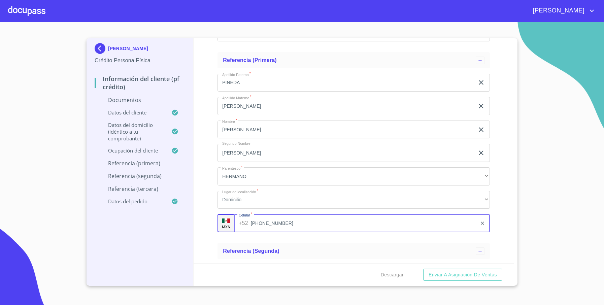
scroll to position [2308, 0]
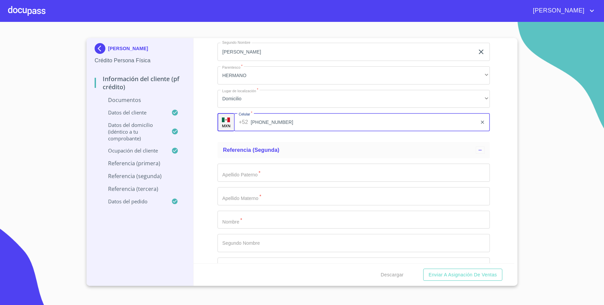
type input "[PHONE_NUMBER]"
click at [489, 141] on div "Información del cliente (PF crédito) Documentos Documento de identificación   *…" at bounding box center [353, 150] width 321 height 225
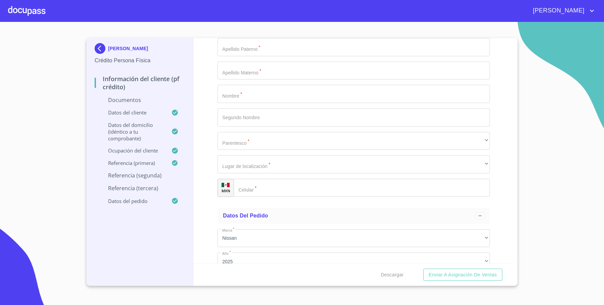
scroll to position [2712, 0]
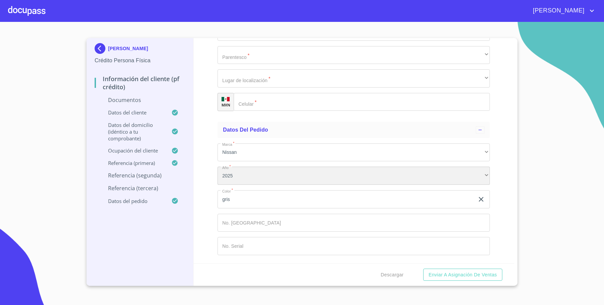
click at [249, 173] on div "2025" at bounding box center [353, 176] width 272 height 18
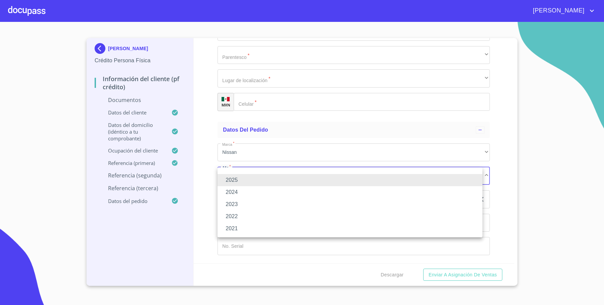
click at [203, 201] on div at bounding box center [302, 152] width 604 height 305
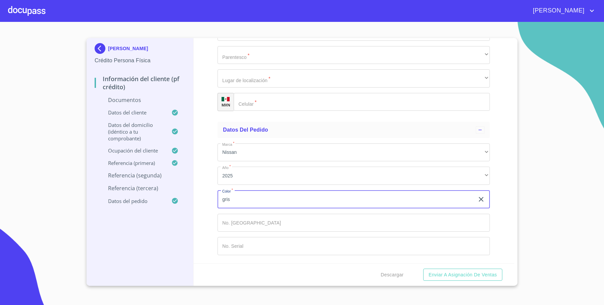
click at [257, 202] on input "gris" at bounding box center [345, 199] width 257 height 18
click at [256, 202] on input "gris" at bounding box center [345, 199] width 257 height 18
type input "GRIS"
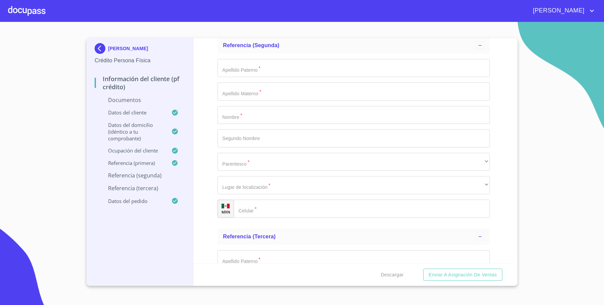
scroll to position [2409, 0]
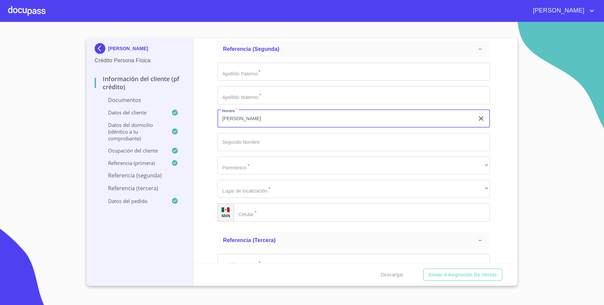
type input "[PERSON_NAME]"
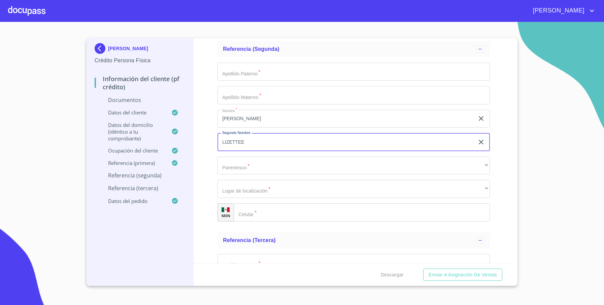
type input "LIZETTEE"
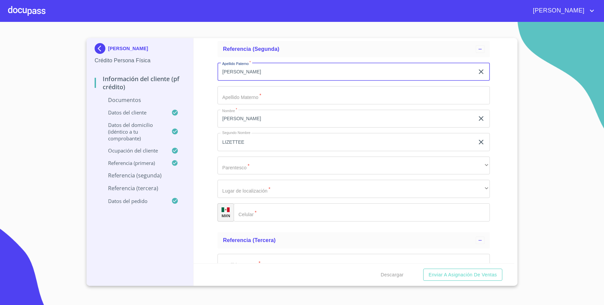
type input "[PERSON_NAME]"
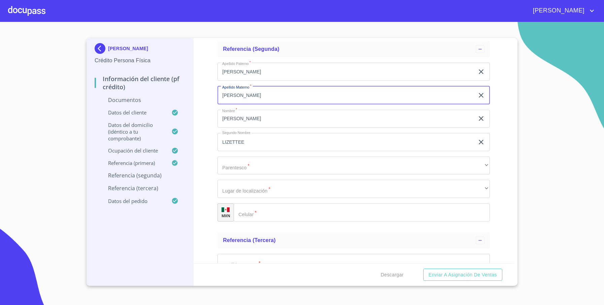
type input "[PERSON_NAME]"
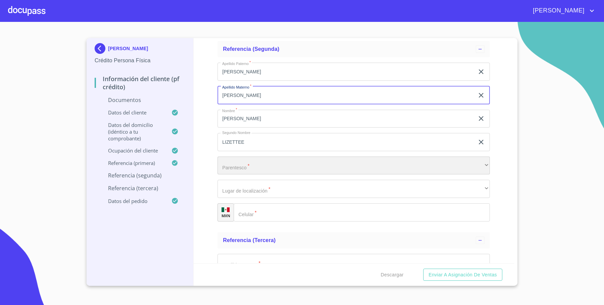
click at [248, 161] on div "​" at bounding box center [353, 165] width 272 height 18
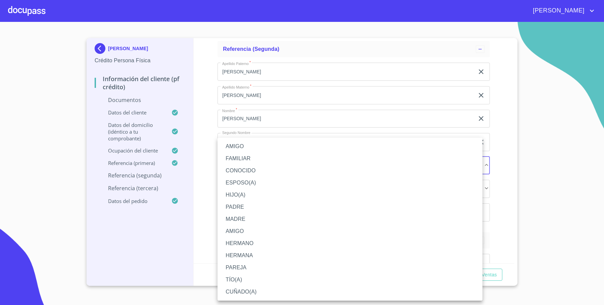
click at [248, 269] on li "PAREJA" at bounding box center [349, 267] width 265 height 12
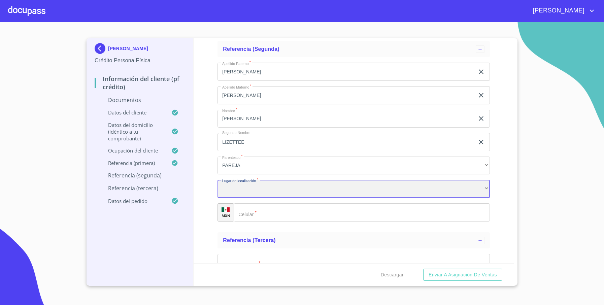
click at [245, 193] on div "​" at bounding box center [353, 189] width 272 height 18
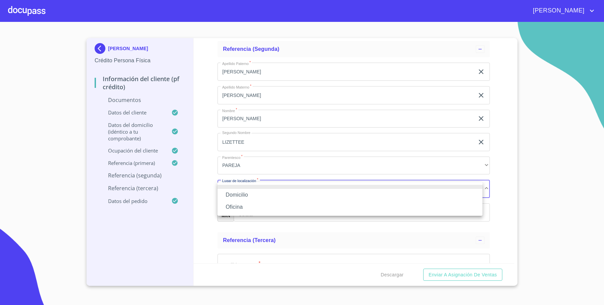
drag, startPoint x: 251, startPoint y: 198, endPoint x: 274, endPoint y: 221, distance: 32.1
click at [251, 197] on li "Domicilio" at bounding box center [349, 195] width 265 height 12
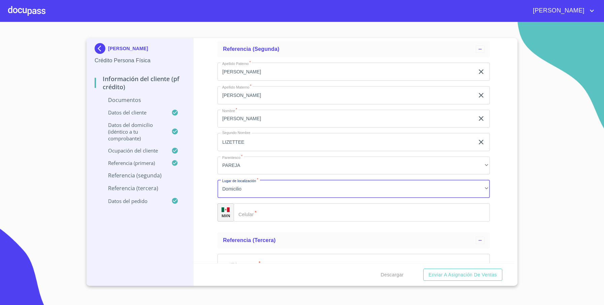
click at [271, 216] on input "Documento de identificación   *" at bounding box center [361, 212] width 256 height 18
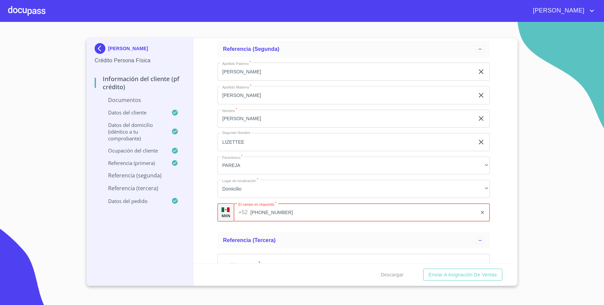
type input "[PHONE_NUMBER]"
click at [488, 185] on div "Información del cliente (PF crédito) Documentos Documento de identificación   *…" at bounding box center [353, 150] width 321 height 225
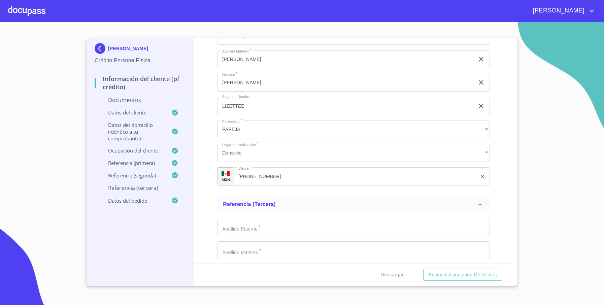
scroll to position [2561, 0]
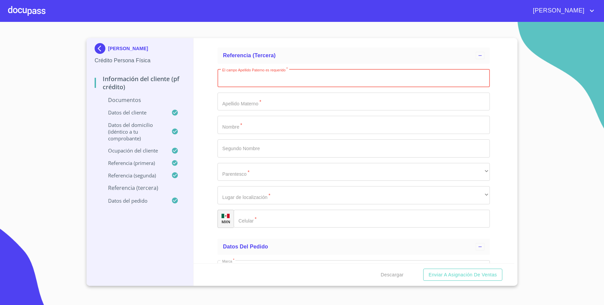
scroll to position [2611, 0]
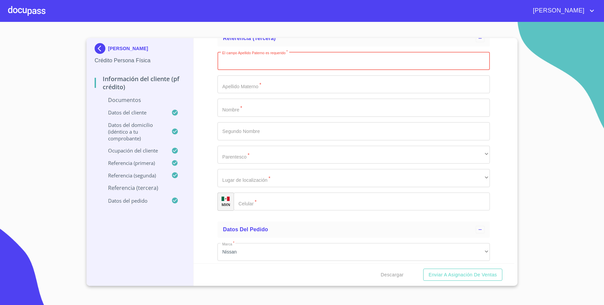
click at [258, 60] on input "Documento de identificación   *" at bounding box center [353, 61] width 272 height 18
type input "[PERSON_NAME]"
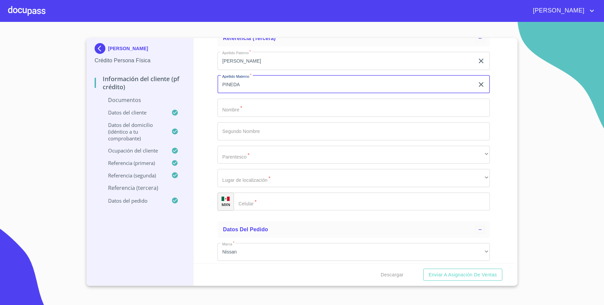
type input "PINEDA"
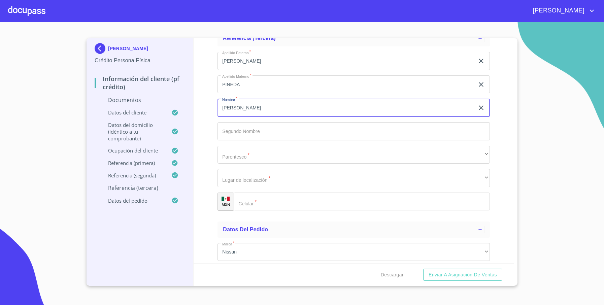
type input "[PERSON_NAME]"
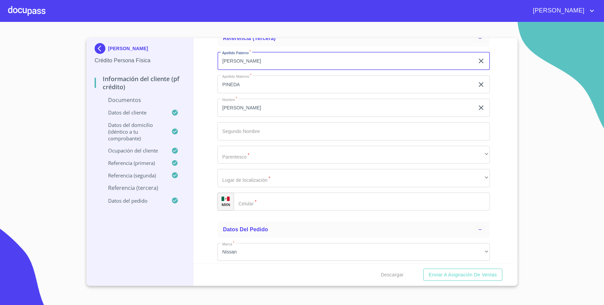
click at [242, 63] on input "[PERSON_NAME]" at bounding box center [345, 61] width 257 height 18
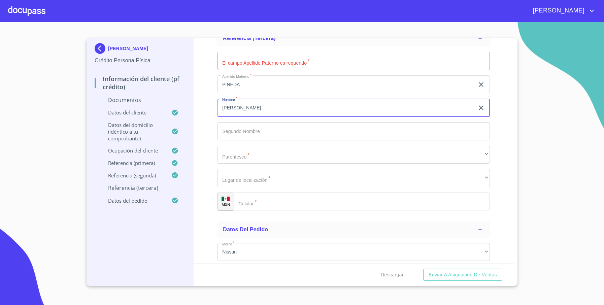
click at [243, 109] on input "[PERSON_NAME]" at bounding box center [345, 108] width 257 height 18
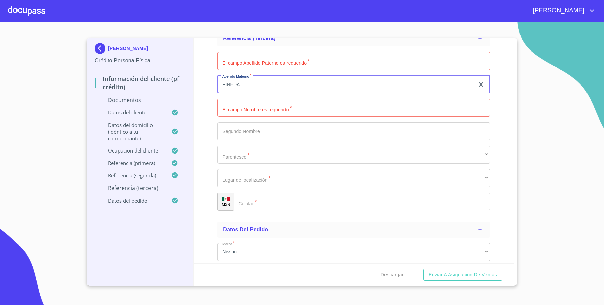
click at [241, 79] on input "PINEDA" at bounding box center [345, 84] width 257 height 18
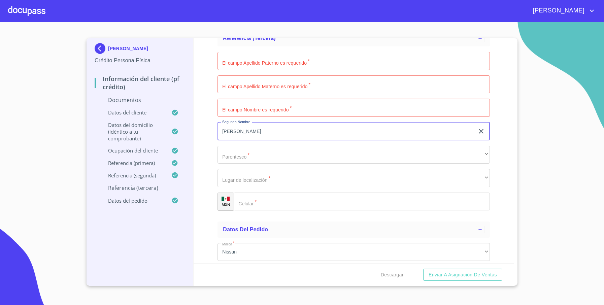
type input "[PERSON_NAME]"
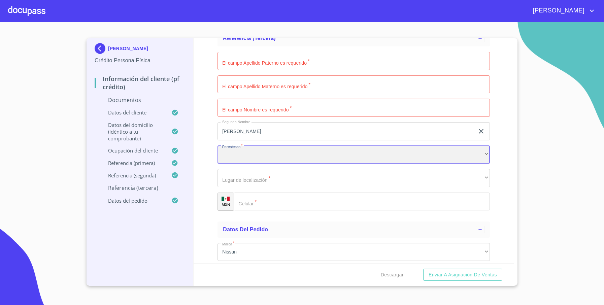
click at [245, 147] on div "​" at bounding box center [353, 155] width 272 height 18
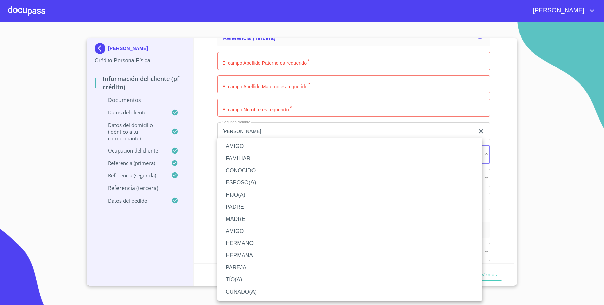
click at [259, 118] on div at bounding box center [302, 152] width 604 height 305
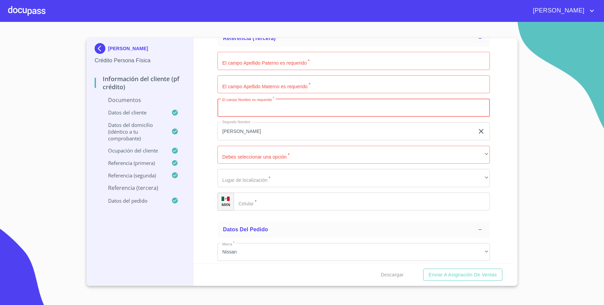
click at [260, 111] on input "Documento de identificación   *" at bounding box center [353, 108] width 272 height 18
type input "[PERSON_NAME]"
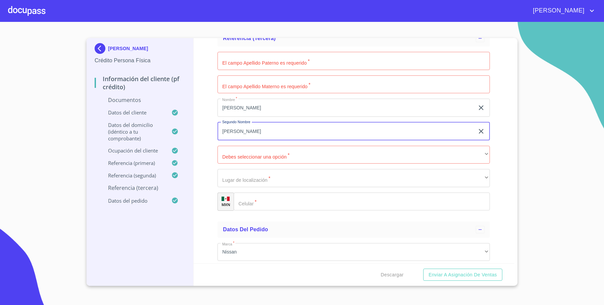
type input "[PERSON_NAME]"
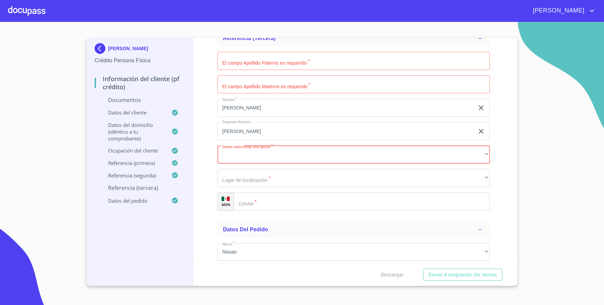
click at [281, 65] on input "Documento de identificación   *" at bounding box center [353, 61] width 272 height 18
type input "PINEDA"
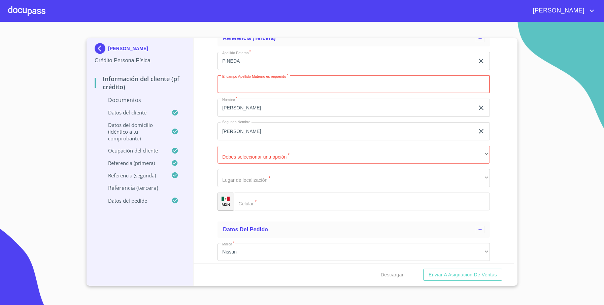
type input "Ñ"
type input "[PERSON_NAME]"
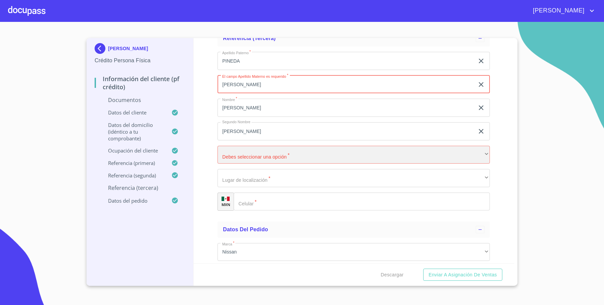
click at [251, 148] on div "​" at bounding box center [353, 155] width 272 height 18
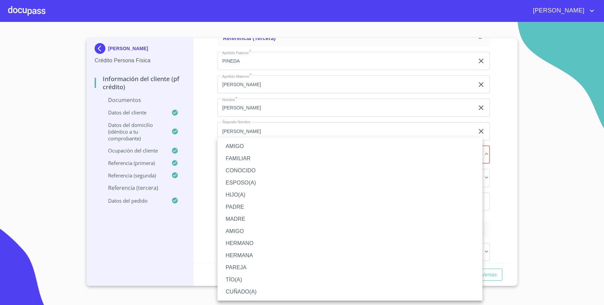
click at [255, 247] on li "HERMANO" at bounding box center [349, 243] width 265 height 12
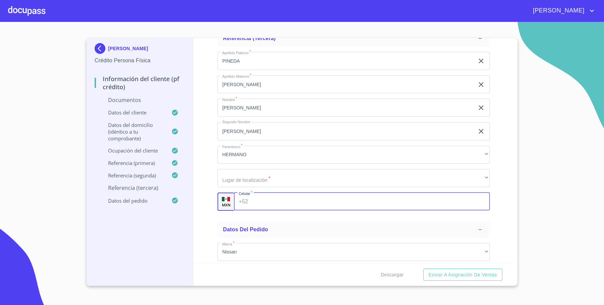
click at [249, 197] on div "+52 ​" at bounding box center [362, 201] width 256 height 18
type input "[PHONE_NUMBER]"
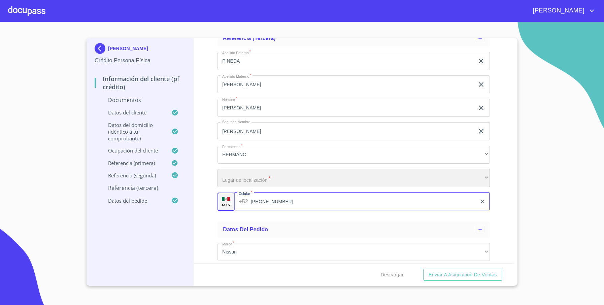
click at [275, 180] on div "​" at bounding box center [353, 178] width 272 height 18
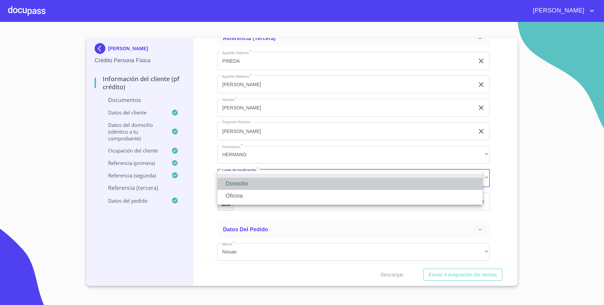
click at [270, 188] on li "Domicilio" at bounding box center [349, 184] width 265 height 12
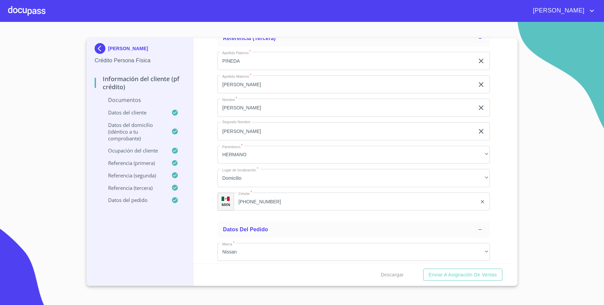
click at [504, 190] on div "Información del cliente (PF crédito) Documentos Documento de identificación   *…" at bounding box center [353, 150] width 321 height 225
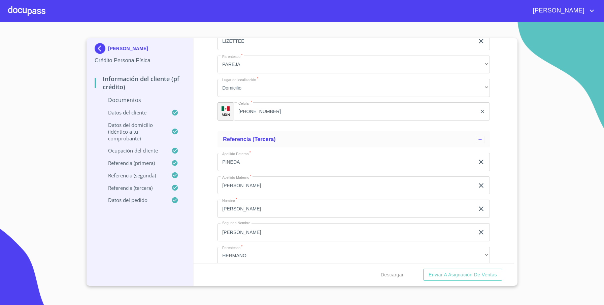
scroll to position [2561, 0]
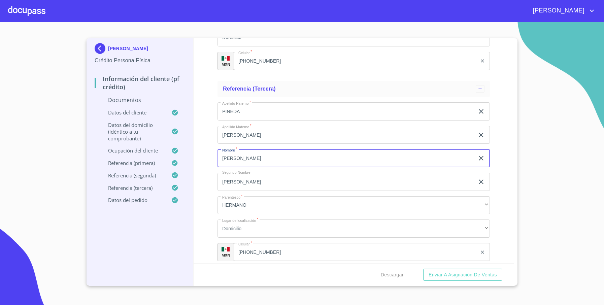
click at [246, 161] on input "[PERSON_NAME]" at bounding box center [345, 158] width 257 height 18
type input "[PERSON_NAME]"
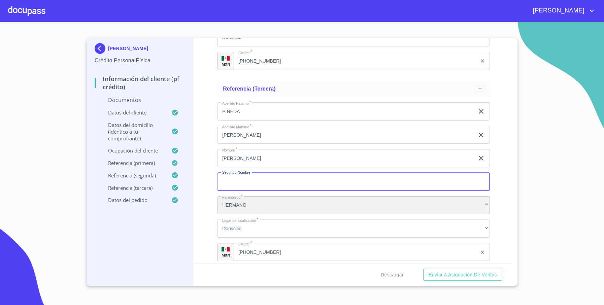
click at [258, 203] on div "HERMANO" at bounding box center [353, 205] width 272 height 18
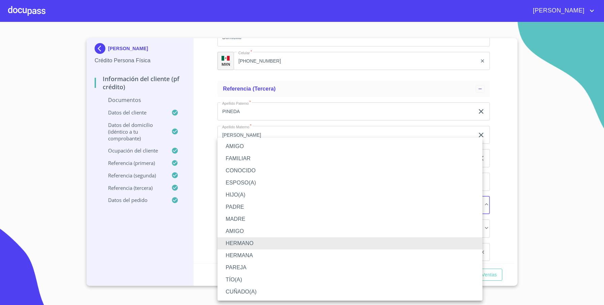
click at [249, 259] on li "HERMANA" at bounding box center [349, 255] width 265 height 12
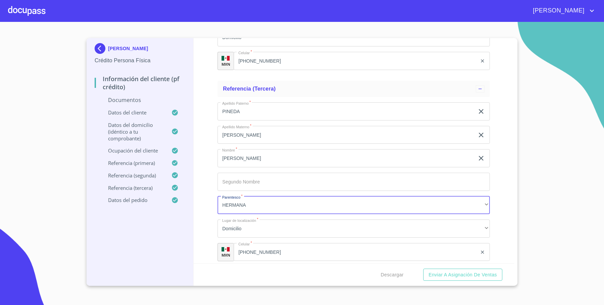
click at [261, 247] on input "[PHONE_NUMBER]" at bounding box center [354, 252] width 243 height 18
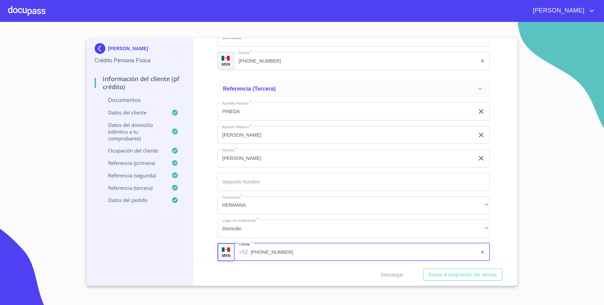
click at [262, 252] on input "[PHONE_NUMBER]" at bounding box center [364, 252] width 226 height 18
type input "[PHONE_NUMBER]"
click at [494, 217] on div "Información del cliente (PF crédito) Documentos Documento de identificación   *…" at bounding box center [353, 150] width 321 height 225
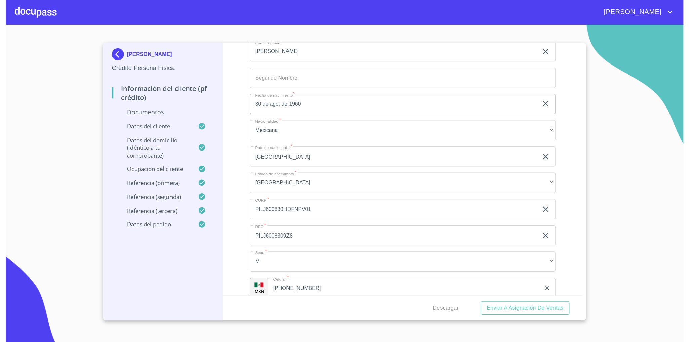
scroll to position [996, 0]
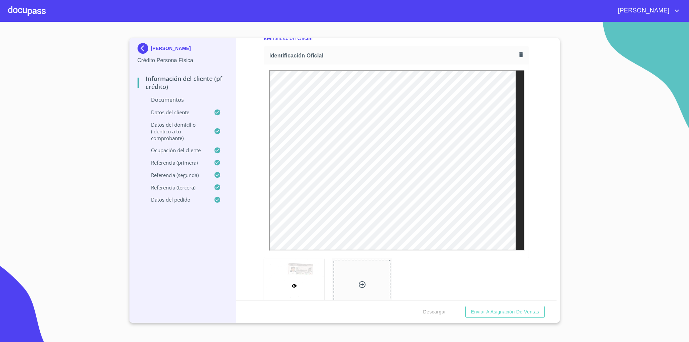
click at [542, 190] on div "Información del cliente (PF crédito) Documentos Documento de identificación   *…" at bounding box center [396, 169] width 321 height 263
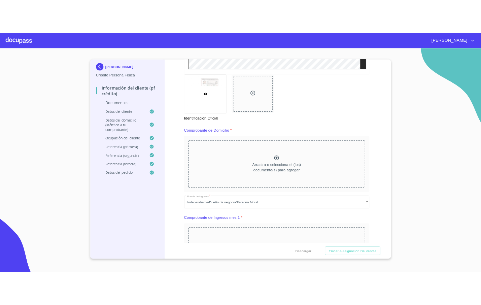
scroll to position [290, 0]
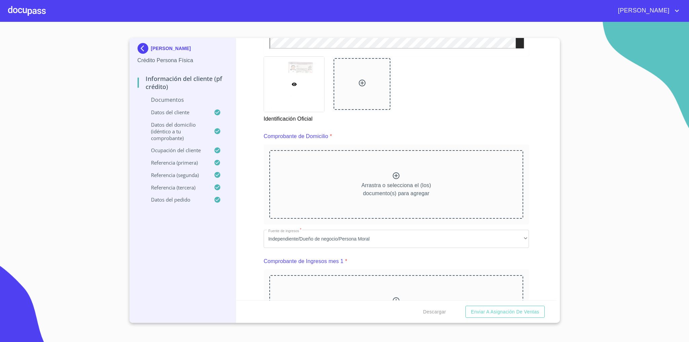
click at [93, 197] on section "[PERSON_NAME] Persona Física Información del cliente (PF crédito) Documentos Da…" at bounding box center [344, 182] width 689 height 321
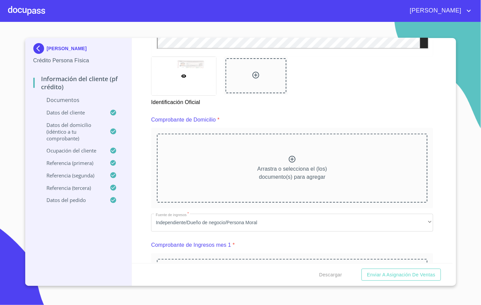
click at [401, 95] on div "Identificación Oficial" at bounding box center [292, 81] width 290 height 58
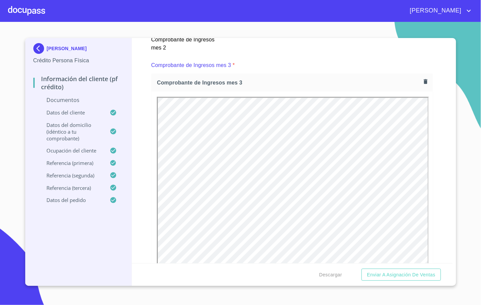
scroll to position [0, 0]
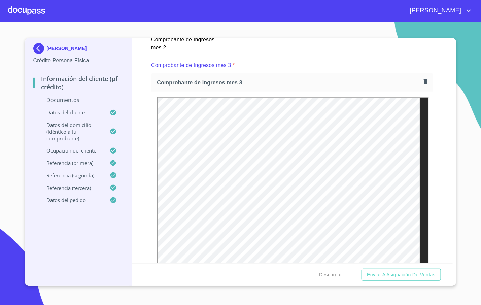
click at [441, 148] on div "Información del cliente (PF crédito) Documentos Documento de identificación   *…" at bounding box center [292, 150] width 321 height 225
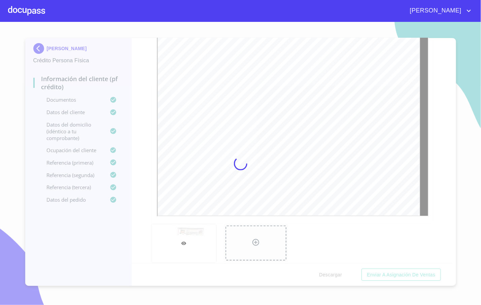
click at [436, 141] on div "Información del cliente (PF crédito) Documentos Documento de identificación   *…" at bounding box center [292, 150] width 321 height 225
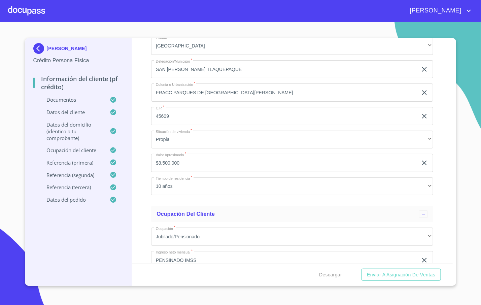
scroll to position [2958, 0]
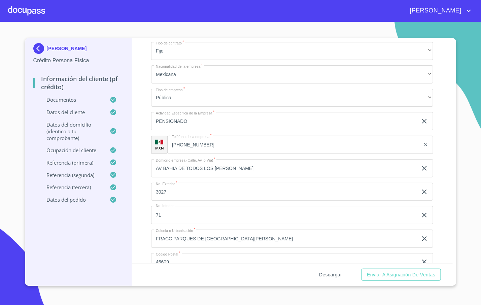
click at [326, 270] on span "Descargar" at bounding box center [330, 274] width 23 height 8
click at [401, 274] on span "Enviar a Asignación de Ventas" at bounding box center [401, 274] width 68 height 8
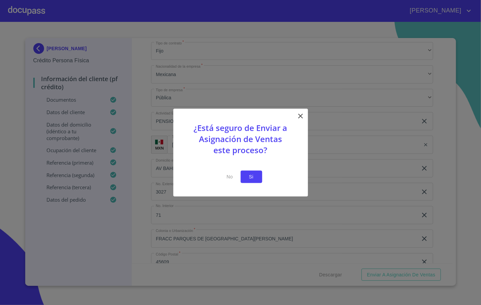
click at [253, 176] on span "Si" at bounding box center [251, 177] width 11 height 8
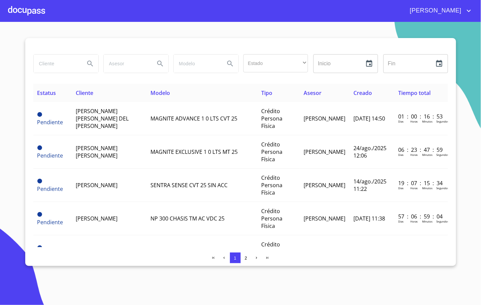
click at [32, 12] on div at bounding box center [26, 11] width 37 height 22
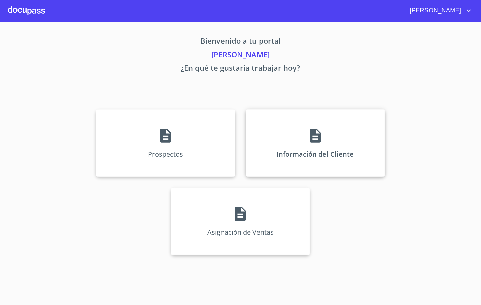
click at [286, 151] on p "Información del Cliente" at bounding box center [315, 153] width 77 height 9
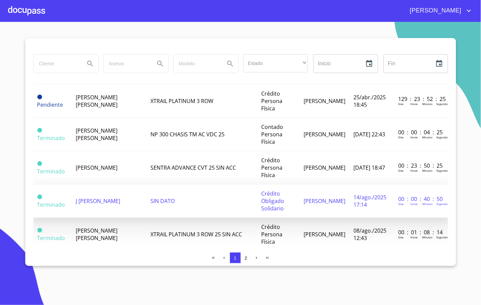
scroll to position [252, 0]
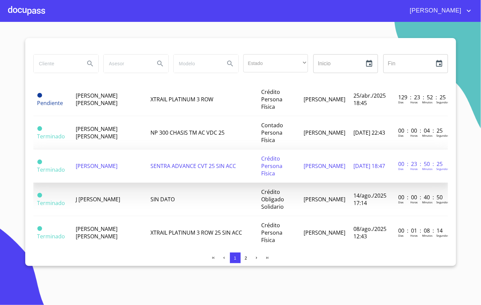
click at [117, 162] on span "[PERSON_NAME]" at bounding box center [97, 165] width 42 height 7
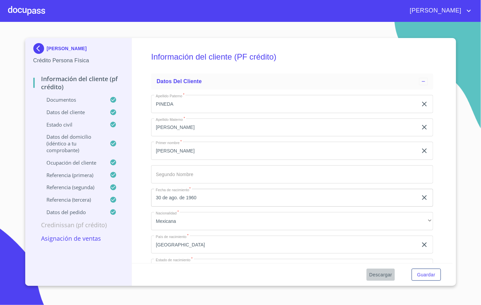
click at [386, 272] on span "Descargar" at bounding box center [380, 274] width 23 height 8
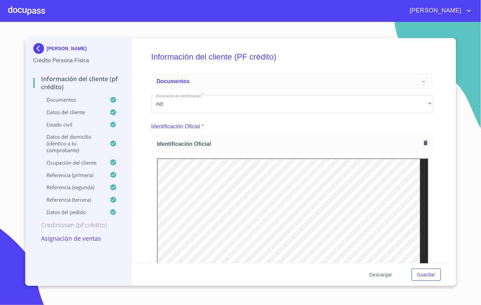
click at [380, 276] on span "Descargar" at bounding box center [380, 274] width 23 height 8
